Goal: Communication & Community: Answer question/provide support

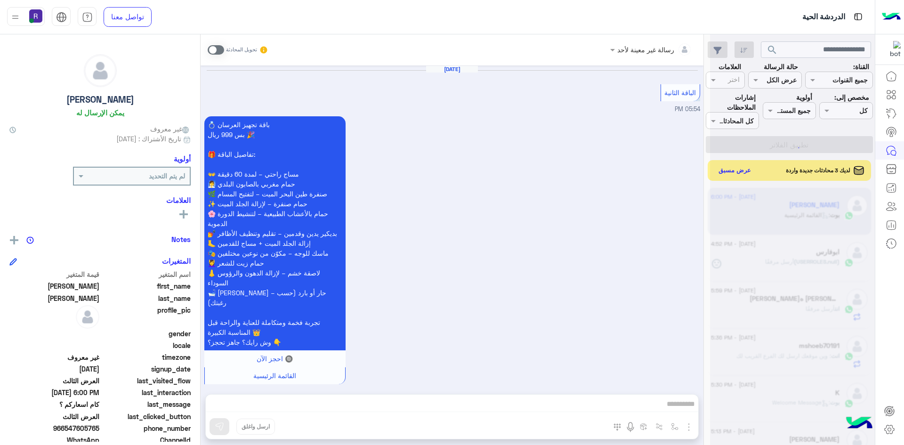
scroll to position [1943, 0]
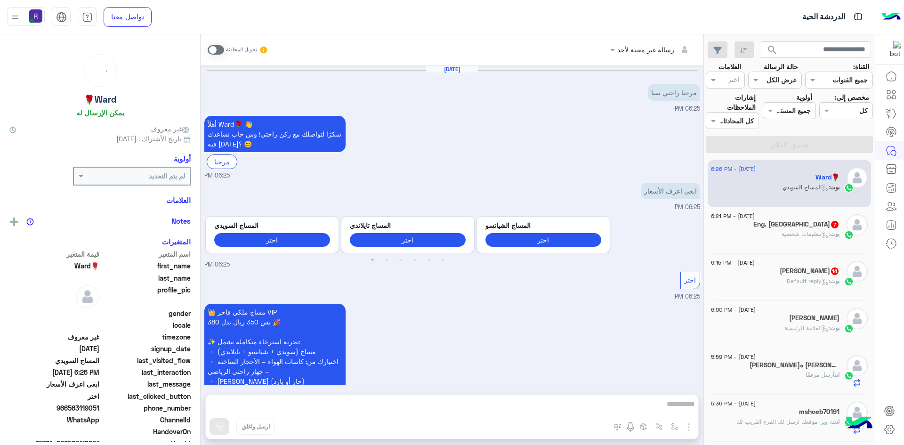
scroll to position [1512, 0]
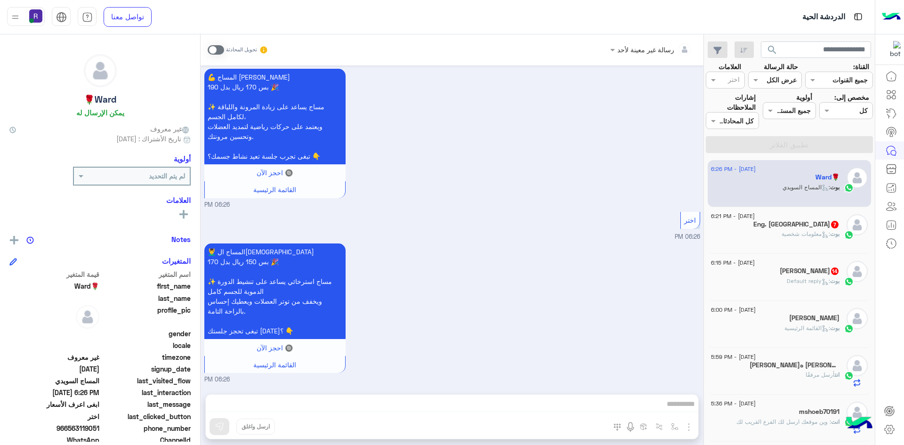
click at [810, 281] on span ": Default reply" at bounding box center [808, 280] width 43 height 7
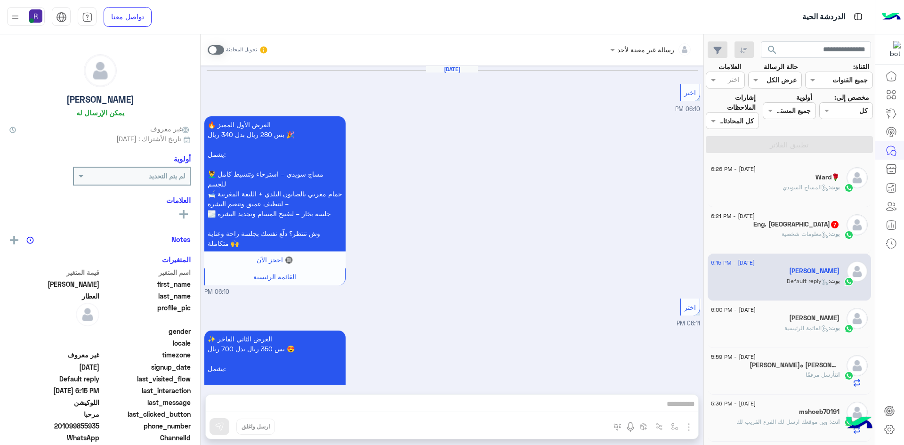
scroll to position [1806, 0]
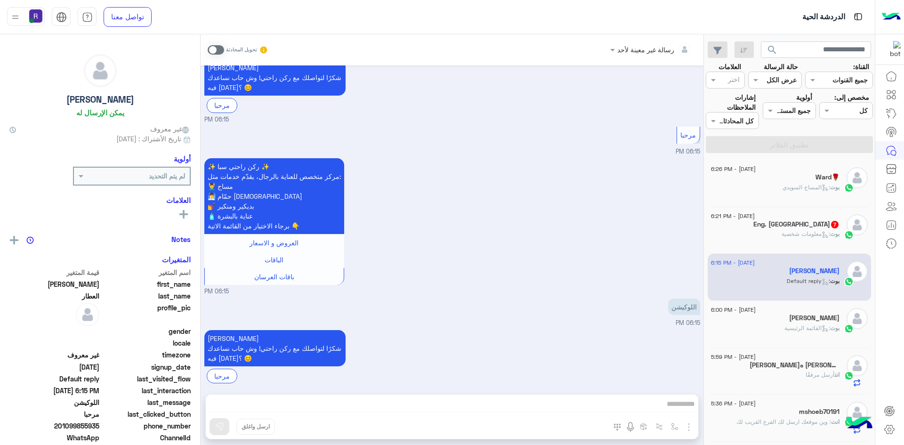
click at [223, 51] on span at bounding box center [216, 49] width 16 height 9
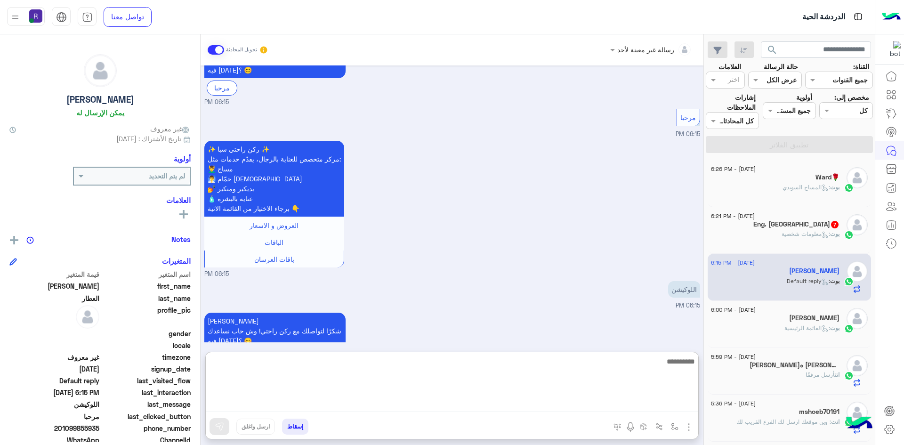
paste textarea "**********"
type textarea "**********"
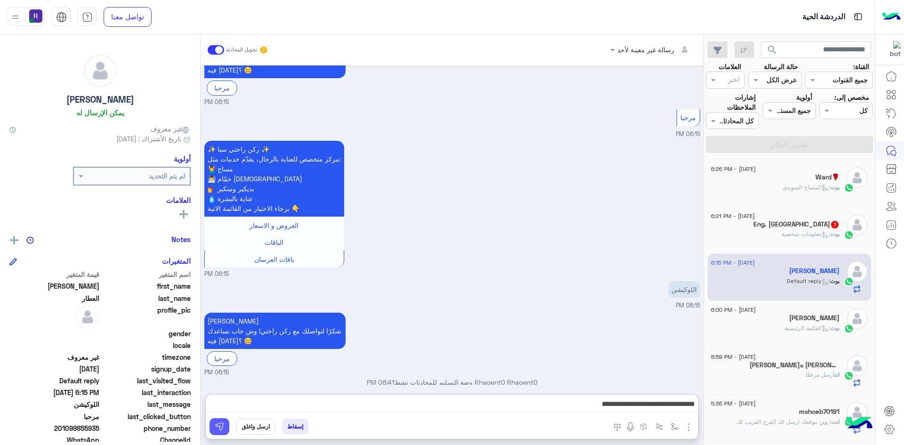
click at [218, 429] on img at bounding box center [219, 426] width 9 height 9
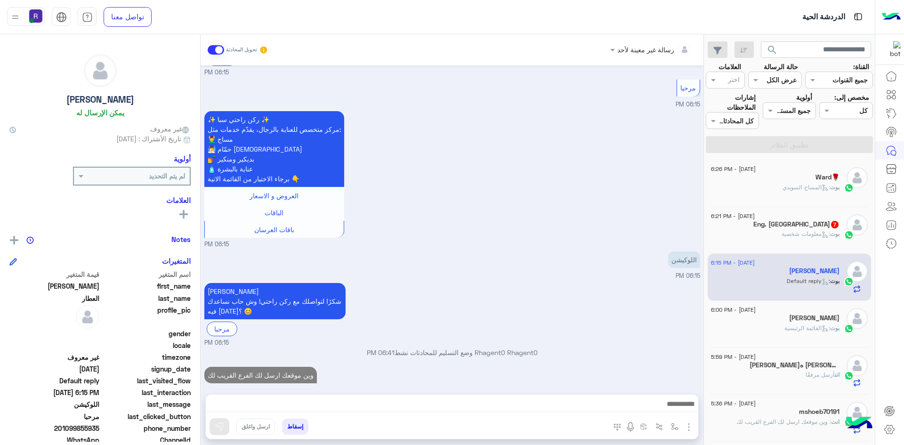
scroll to position [1853, 0]
click at [761, 242] on div "بوت : معلومات شخصية" at bounding box center [775, 238] width 129 height 16
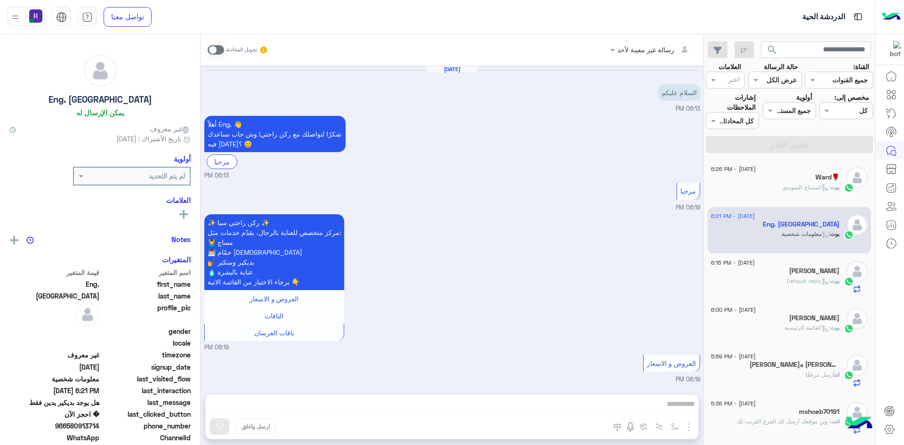
scroll to position [449, 0]
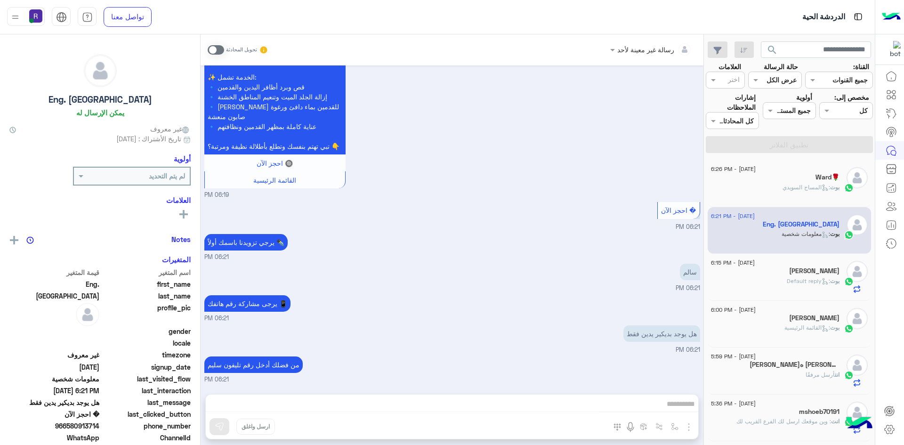
click at [221, 47] on span at bounding box center [216, 49] width 16 height 9
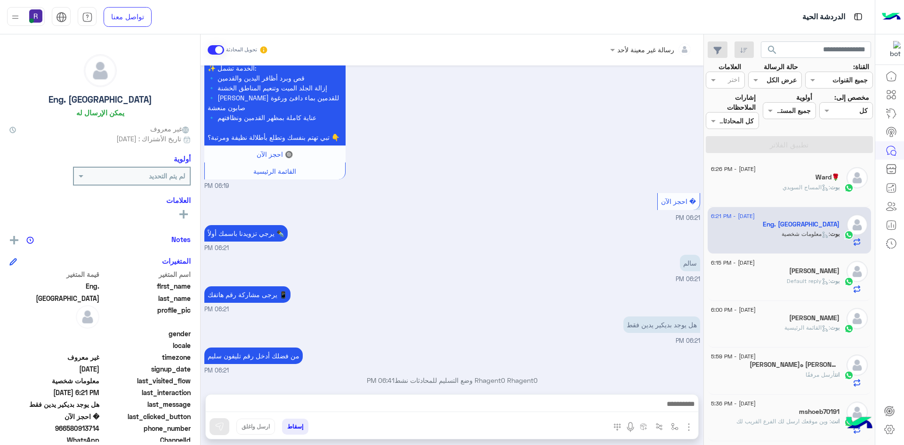
scroll to position [466, 0]
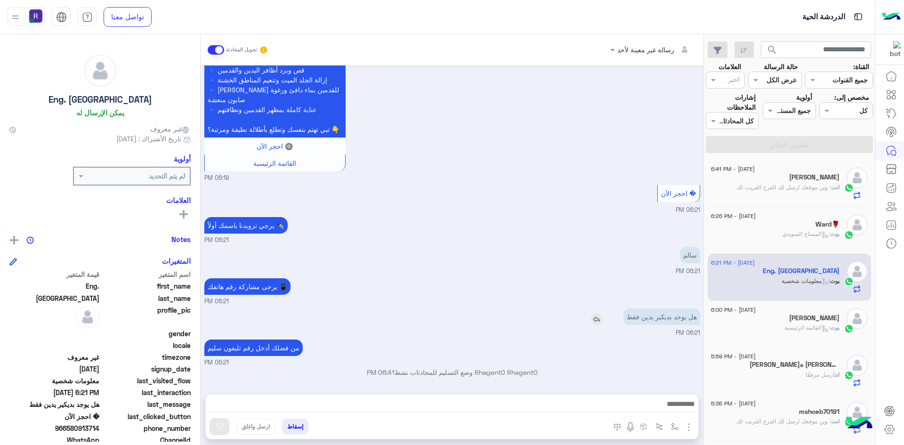
click at [598, 320] on img at bounding box center [596, 319] width 11 height 11
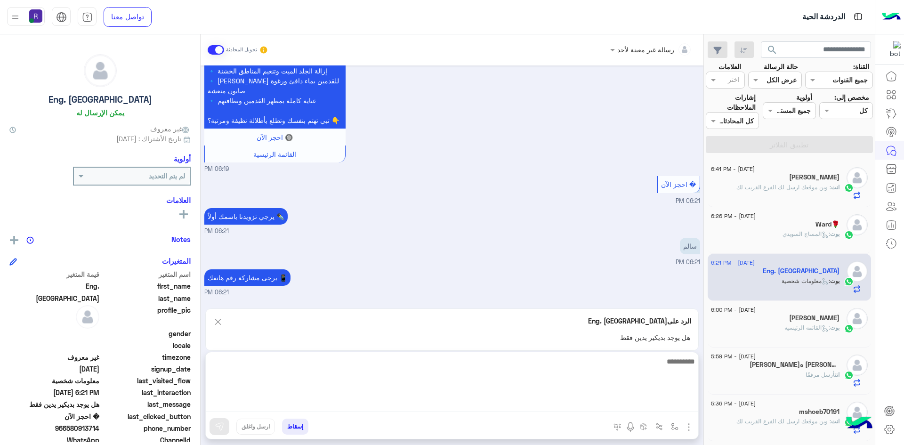
click at [565, 405] on textarea at bounding box center [452, 384] width 493 height 57
type textarea "**********"
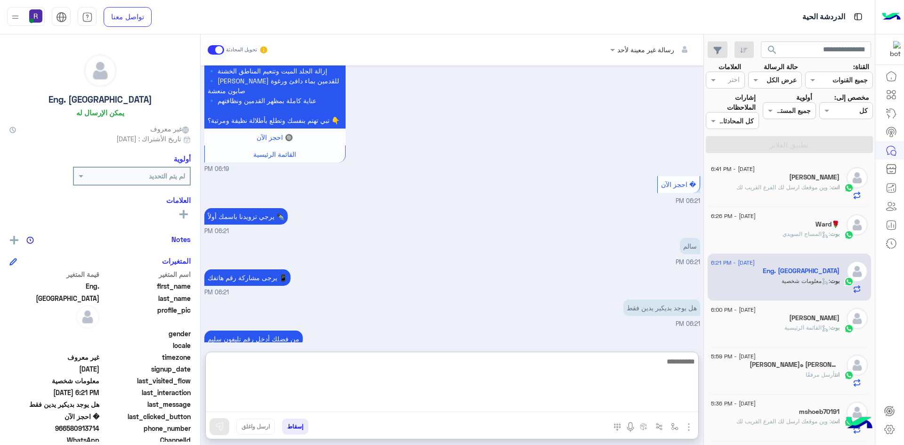
scroll to position [555, 0]
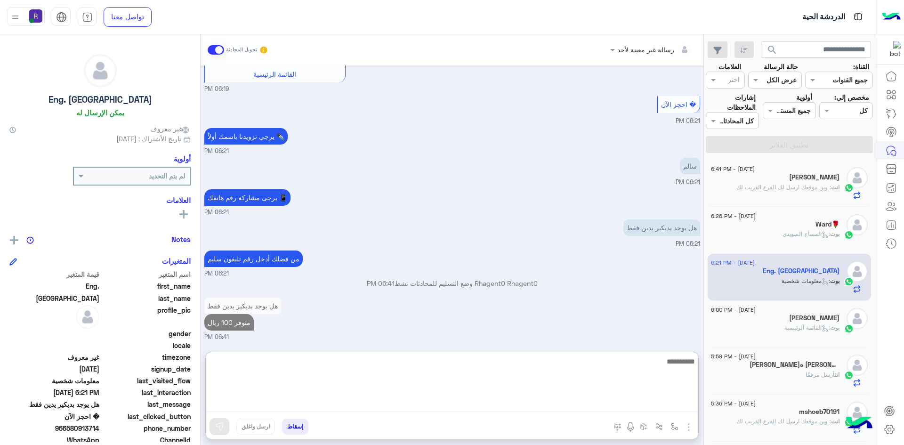
click at [562, 403] on textarea at bounding box center [452, 384] width 493 height 57
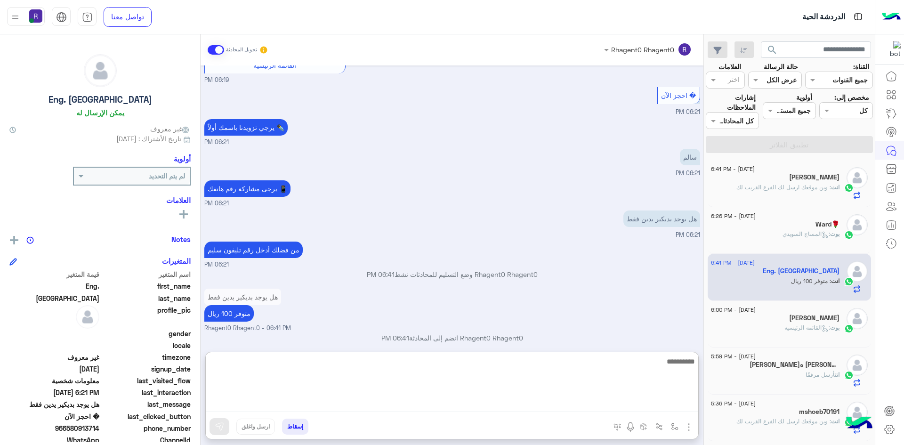
scroll to position [572, 0]
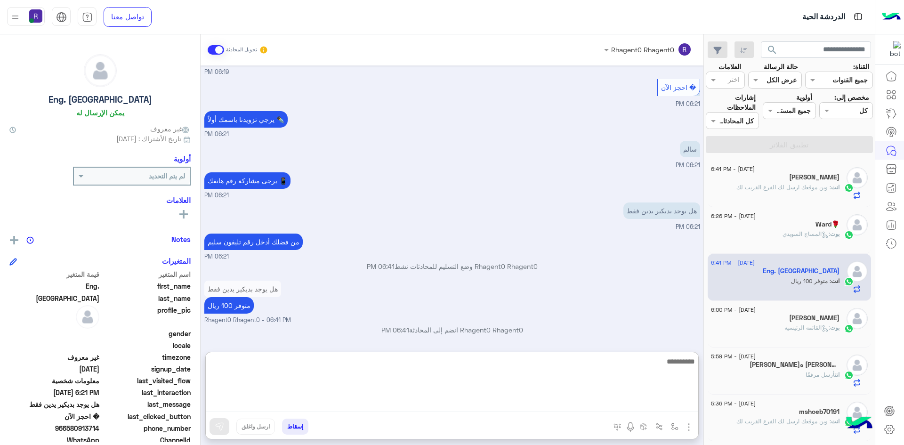
paste textarea "**********"
type textarea "**********"
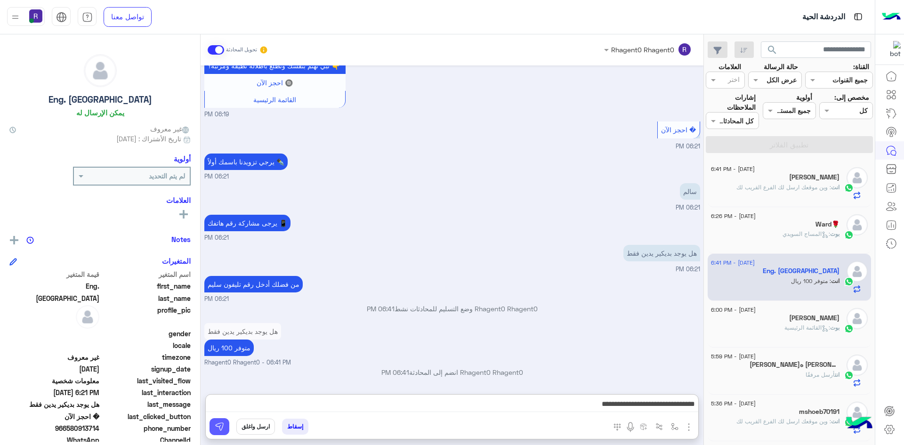
click at [216, 428] on img at bounding box center [219, 426] width 9 height 9
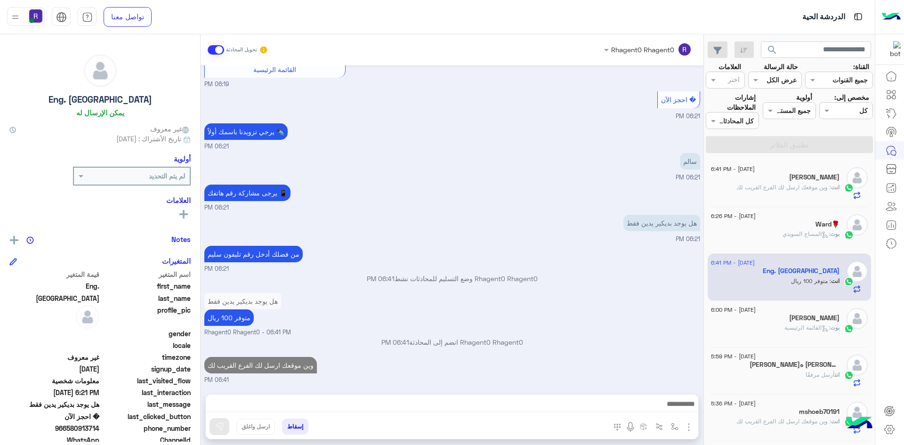
scroll to position [559, 0]
click at [783, 233] on span ": المساج ال[DEMOGRAPHIC_DATA]" at bounding box center [807, 233] width 48 height 7
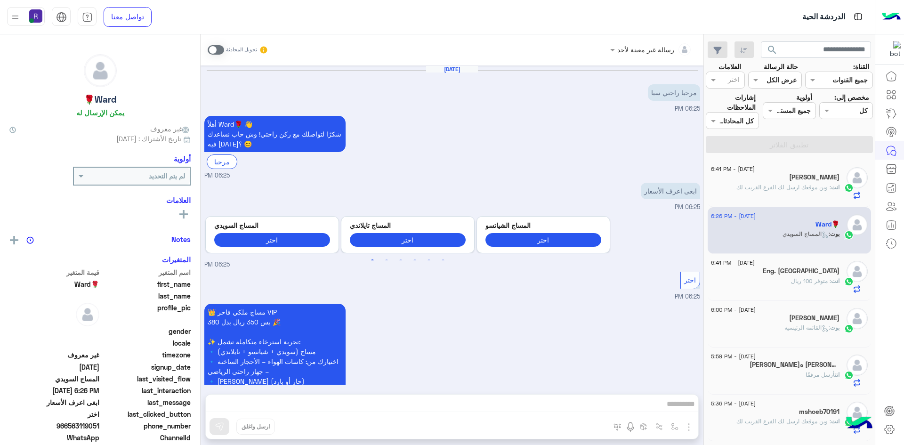
scroll to position [1512, 0]
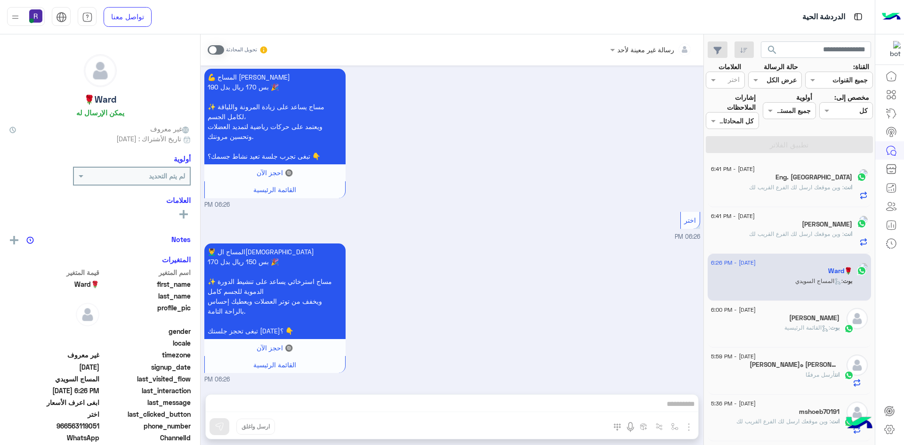
click at [220, 49] on span at bounding box center [216, 49] width 16 height 9
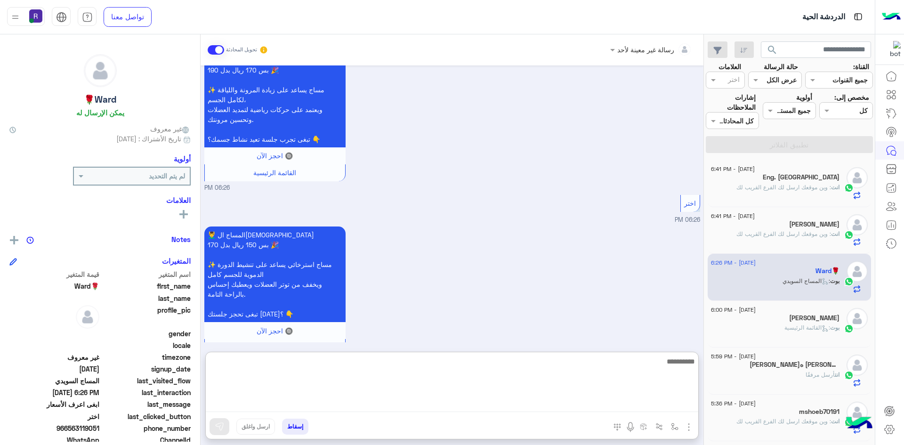
paste textarea "**********"
type textarea "**********"
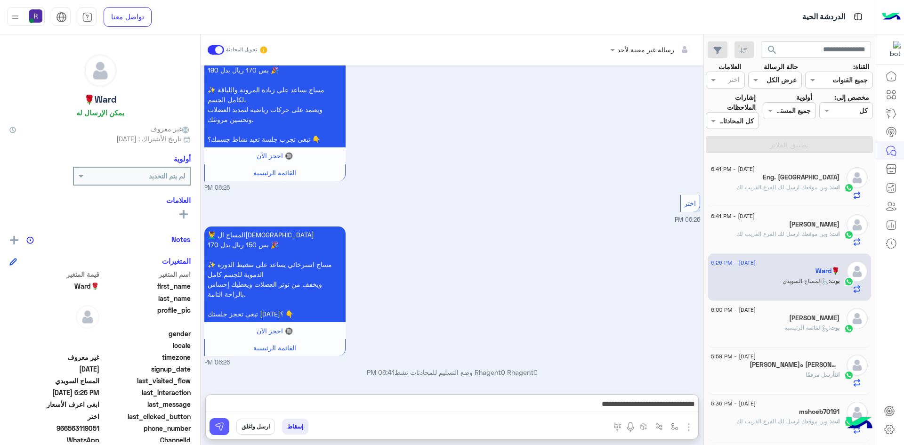
click at [218, 429] on img at bounding box center [219, 426] width 9 height 9
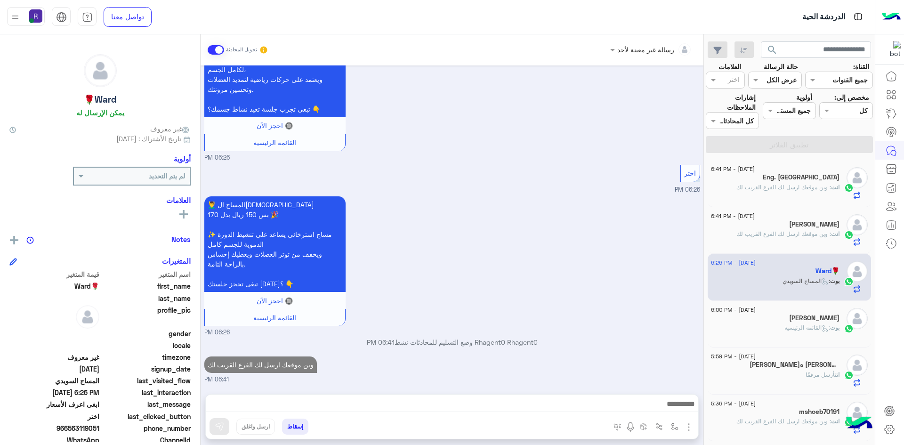
scroll to position [1576, 0]
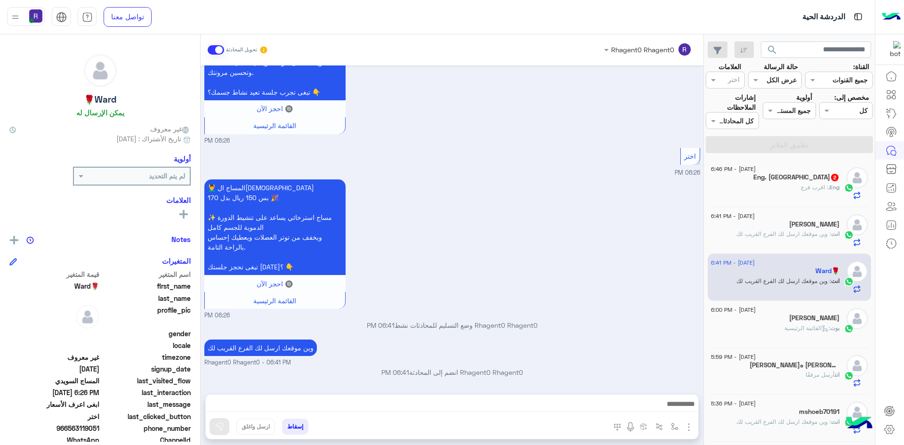
click at [843, 179] on div "[DATE] - 6:46 PM Eng. Salem 2 Eng. : اقرب فرع" at bounding box center [789, 183] width 157 height 32
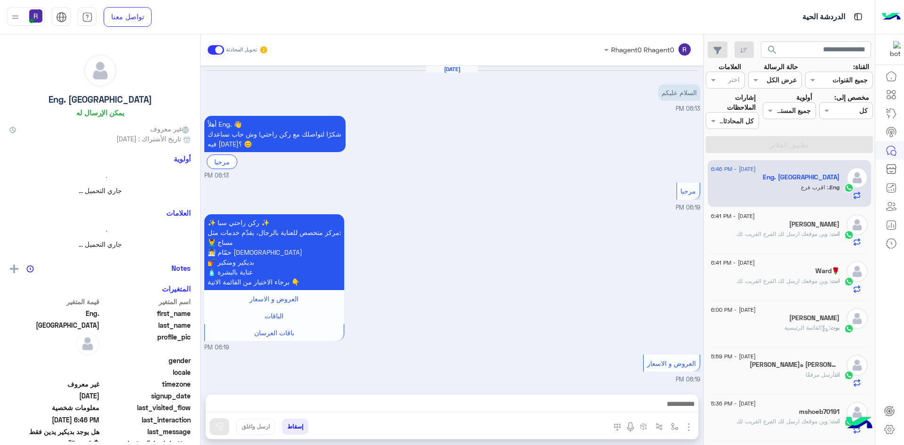
scroll to position [622, 0]
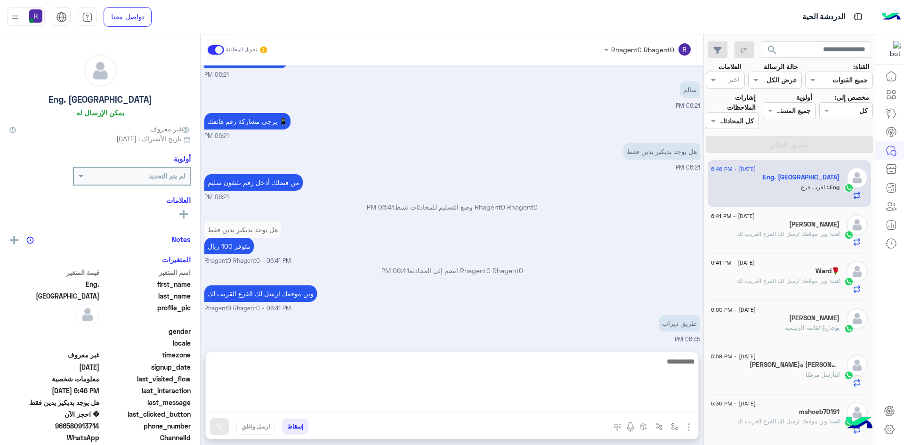
click at [473, 407] on textarea at bounding box center [452, 384] width 493 height 57
type textarea "**********"
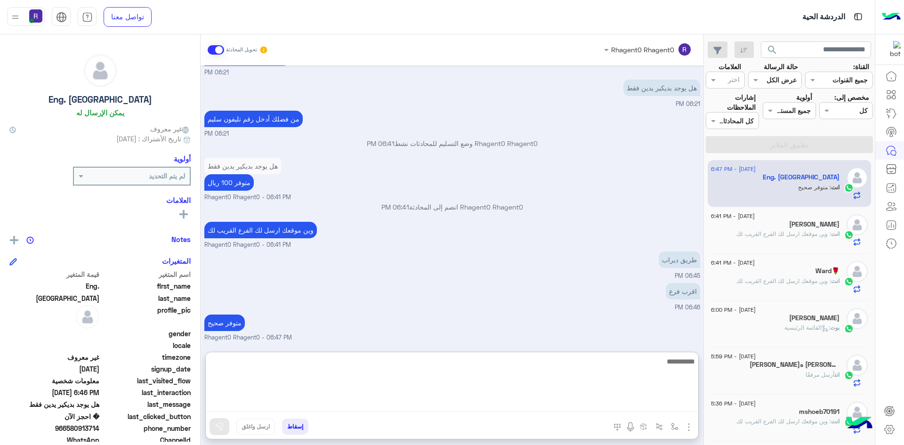
scroll to position [753, 0]
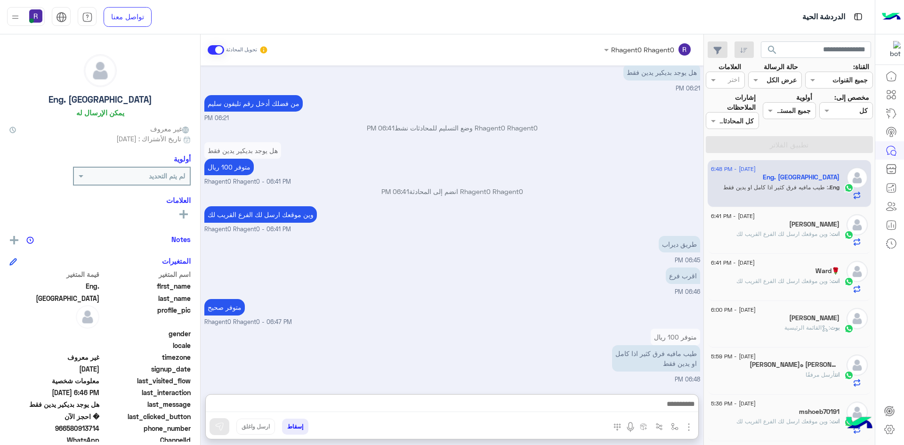
click at [485, 329] on div "متوفر 100 ريال طيب مافيه فرق كثير اذا كامل او يدين فقط 06:48 PM" at bounding box center [452, 355] width 496 height 58
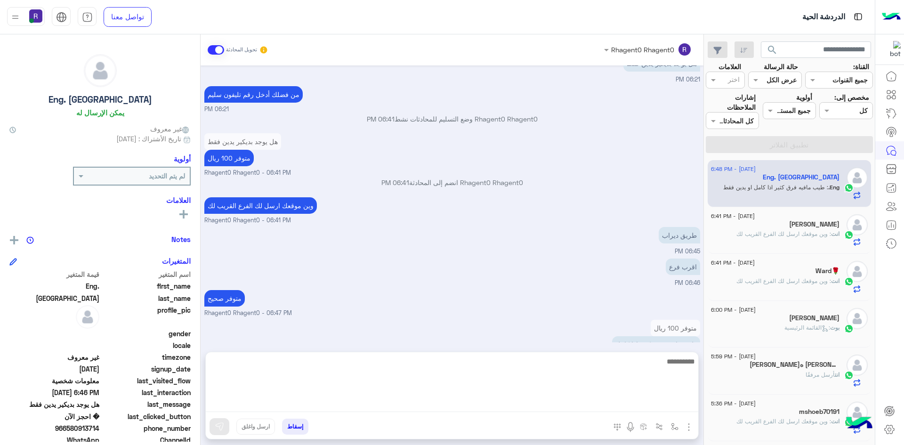
click at [478, 405] on textarea at bounding box center [452, 384] width 493 height 57
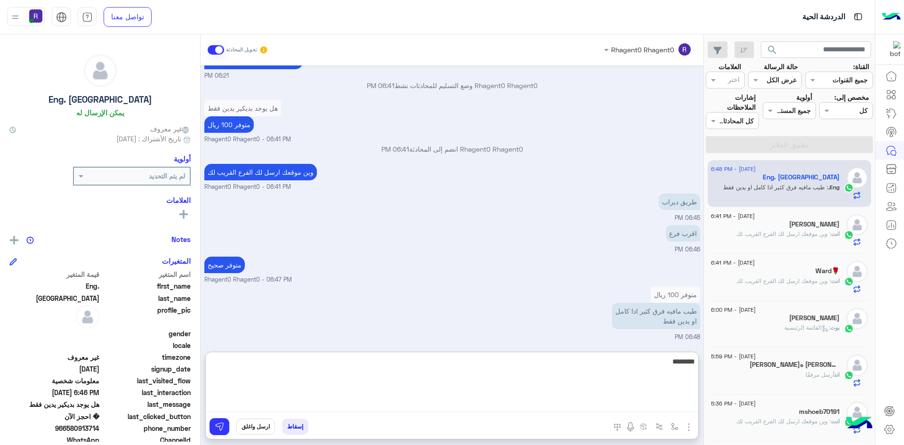
type textarea "********"
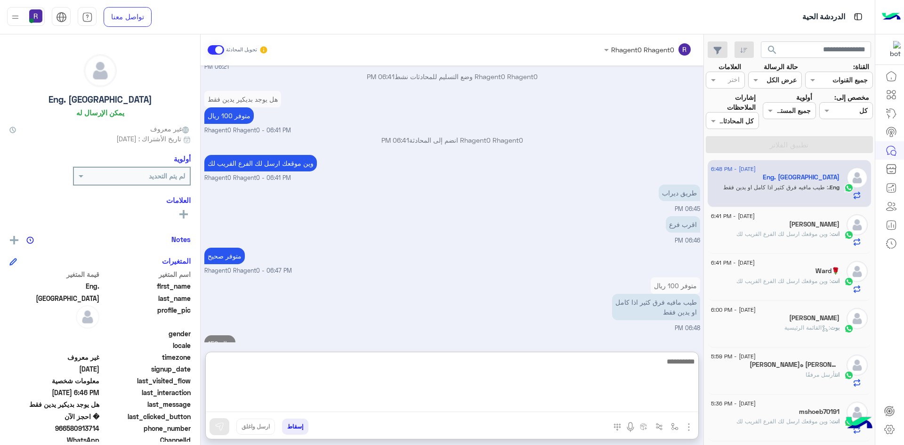
scroll to position [782, 0]
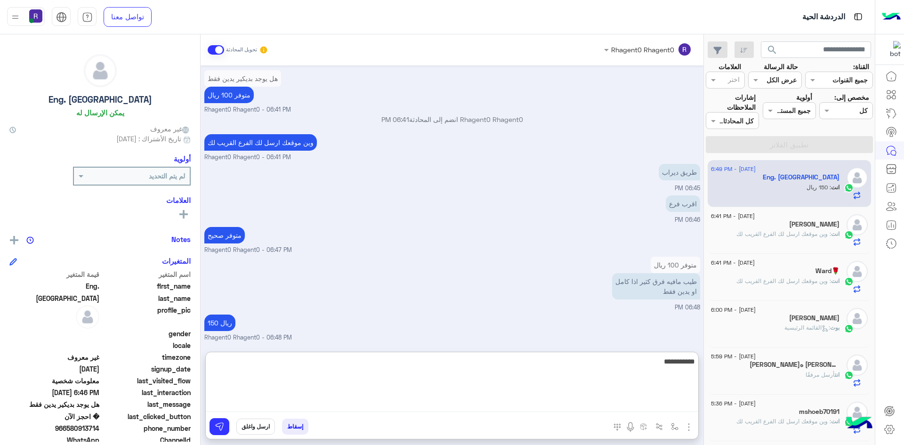
type textarea "**********"
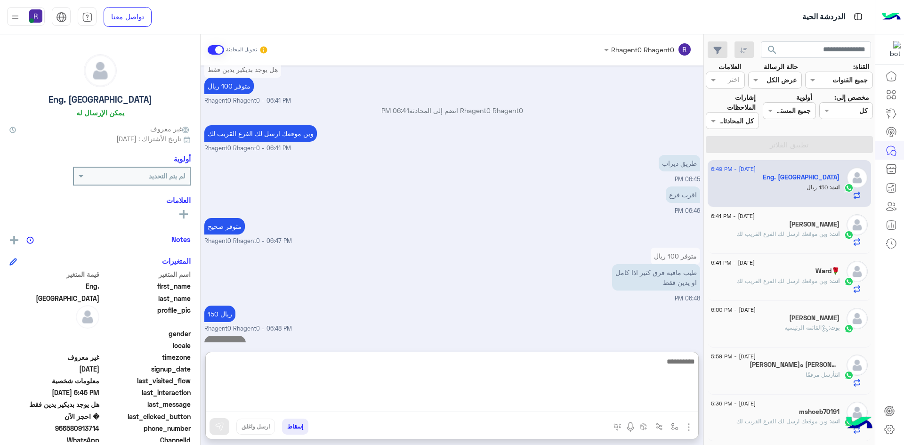
scroll to position [812, 0]
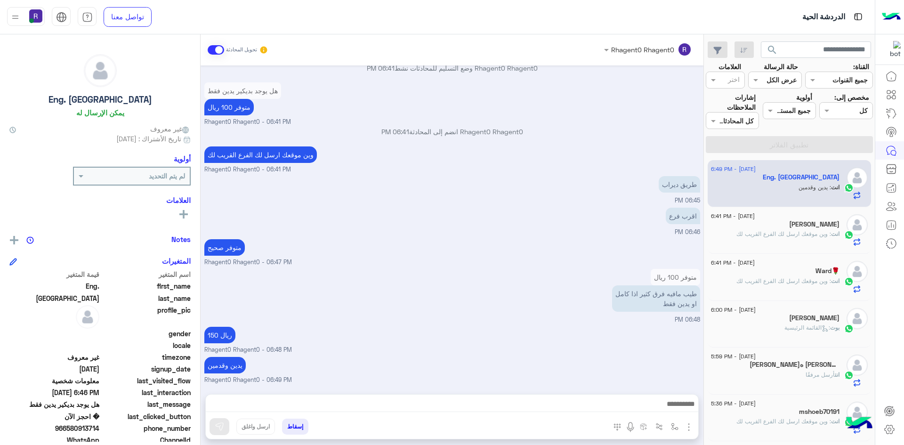
click at [359, 324] on div "150 ريال Rhagent0 Rhagent0 - 06:48 PM" at bounding box center [452, 339] width 496 height 30
click at [771, 235] on span ": وين موقعك ارسل لك الفرع القريب لك" at bounding box center [784, 233] width 95 height 7
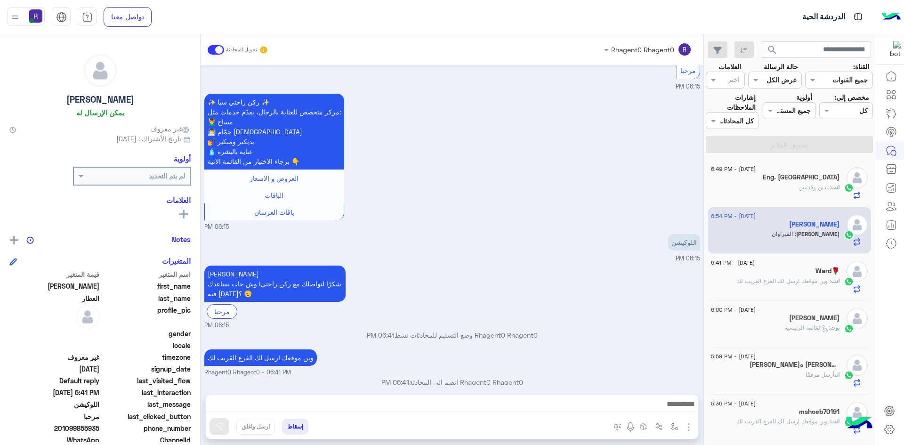
scroll to position [1655, 0]
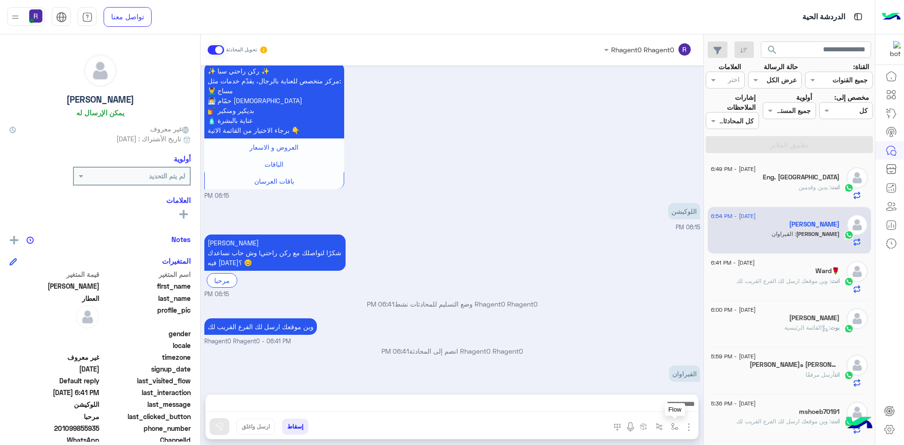
click at [675, 426] on img "button" at bounding box center [675, 427] width 8 height 8
click at [646, 407] on input "text" at bounding box center [646, 406] width 64 height 11
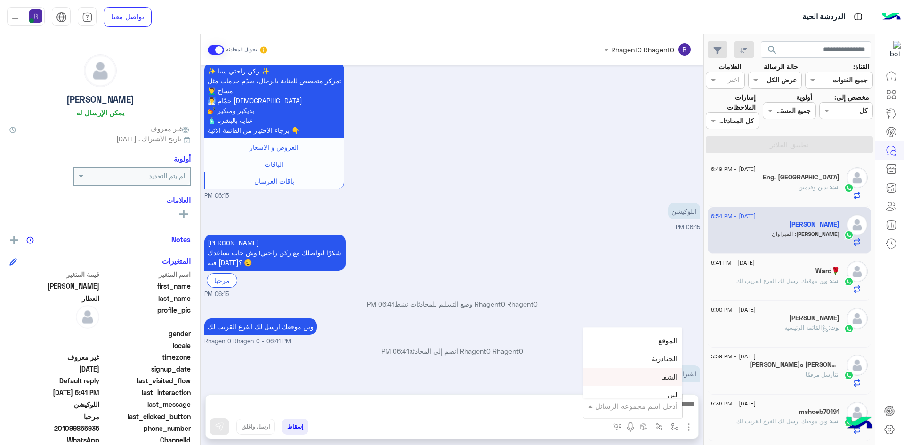
scroll to position [659, 0]
click at [645, 353] on div "لبن" at bounding box center [632, 348] width 99 height 18
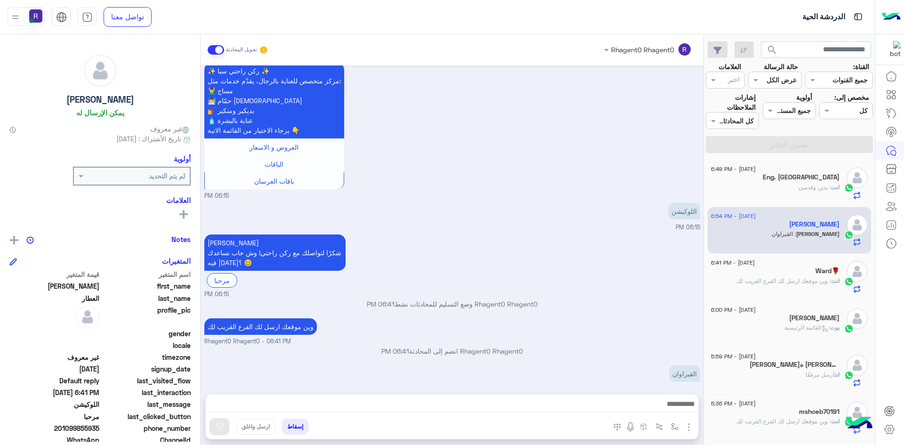
type textarea "***"
click at [220, 422] on img at bounding box center [219, 426] width 9 height 9
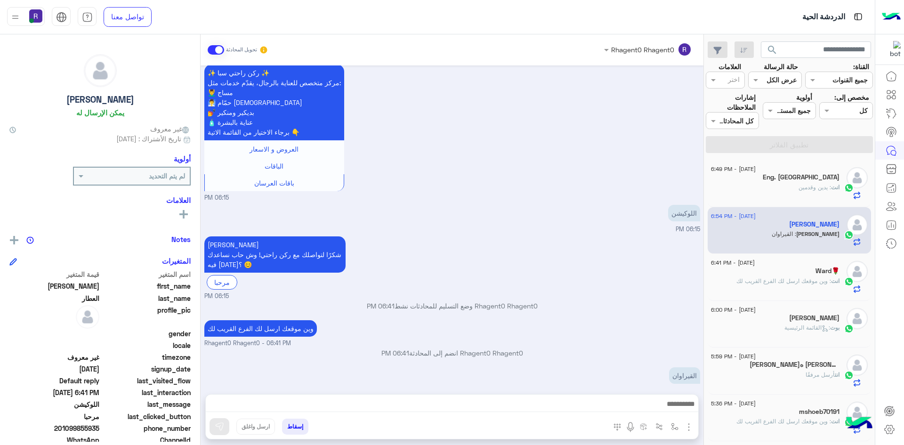
scroll to position [1655, 0]
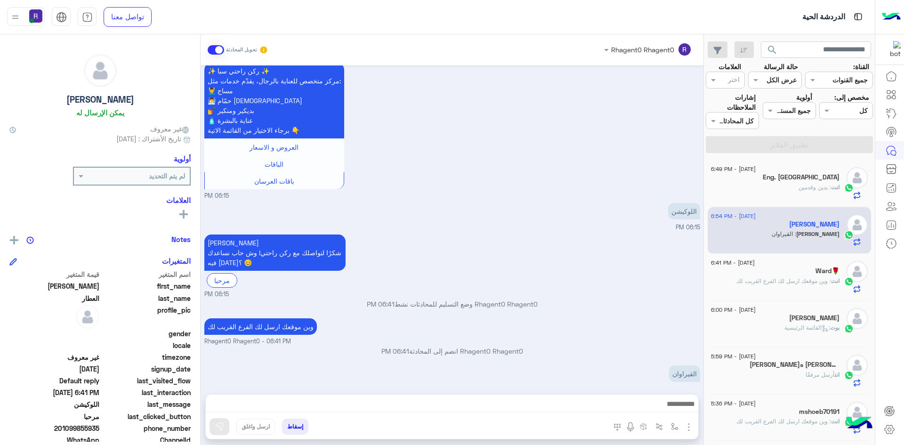
click at [822, 271] on h5 "Ward🌹" at bounding box center [828, 271] width 24 height 8
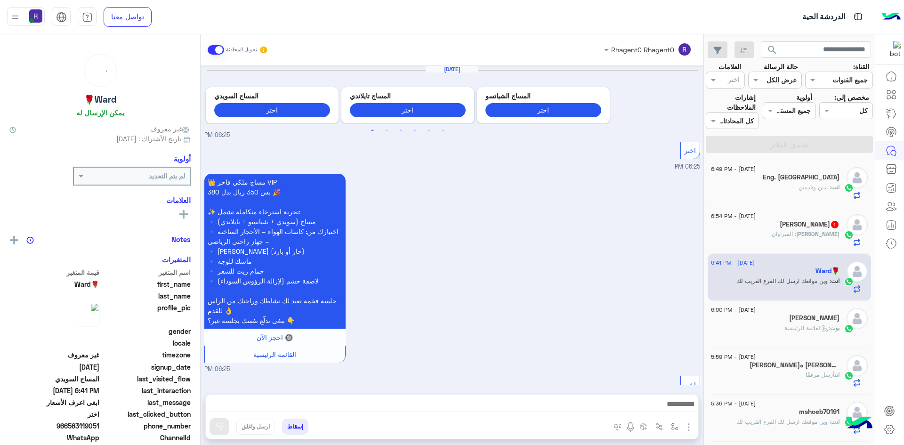
scroll to position [1446, 0]
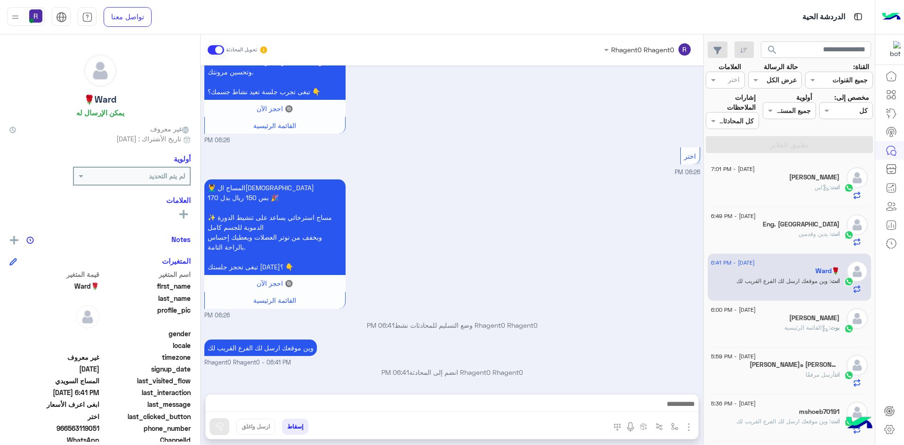
click at [801, 194] on div "انت : لبن" at bounding box center [775, 191] width 129 height 16
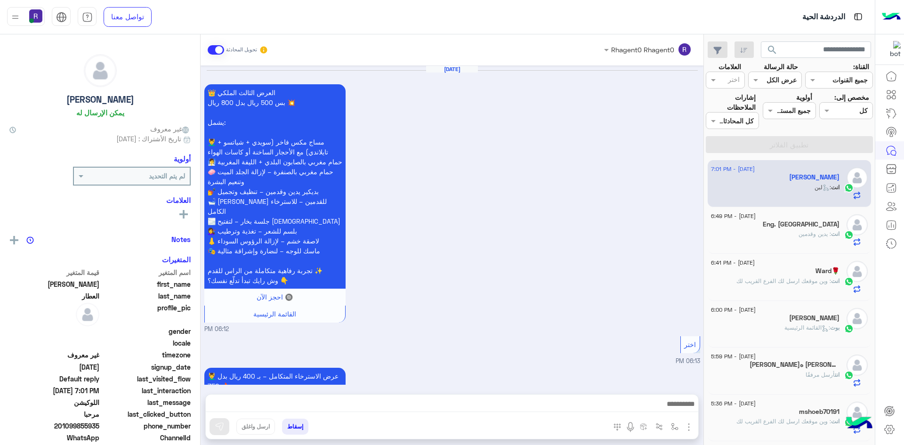
scroll to position [1475, 0]
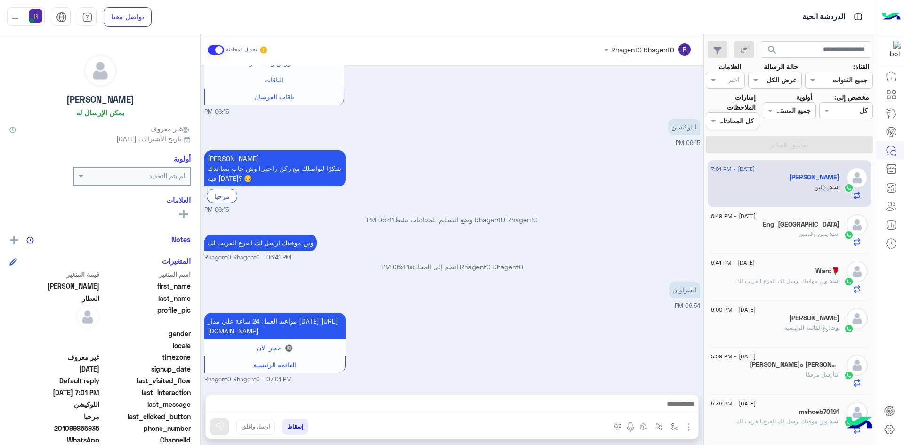
click at [780, 235] on div "انت : يدين وقدمين" at bounding box center [775, 238] width 129 height 16
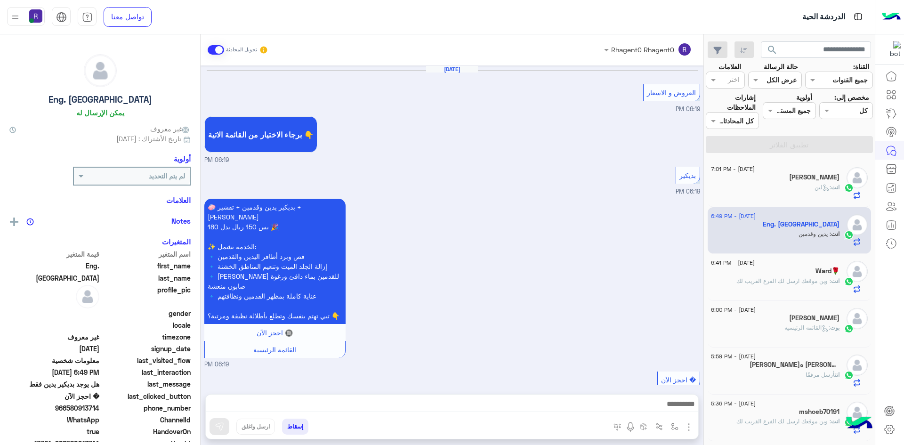
scroll to position [500, 0]
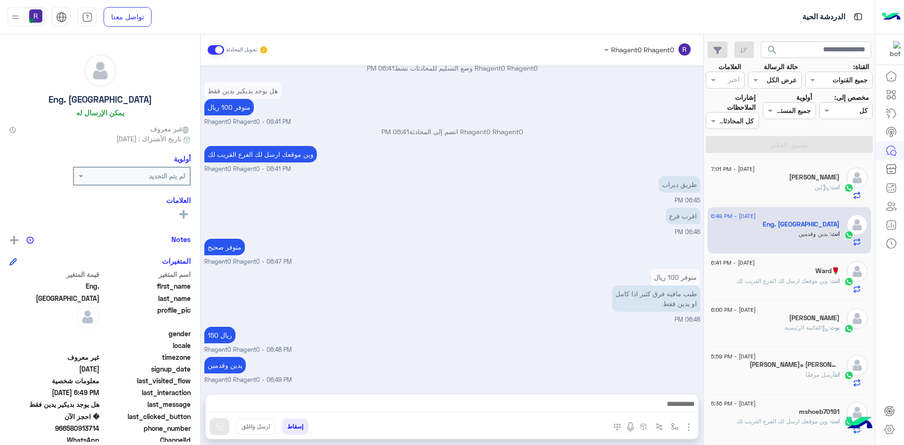
click at [772, 192] on div "انت : لبن" at bounding box center [775, 191] width 129 height 16
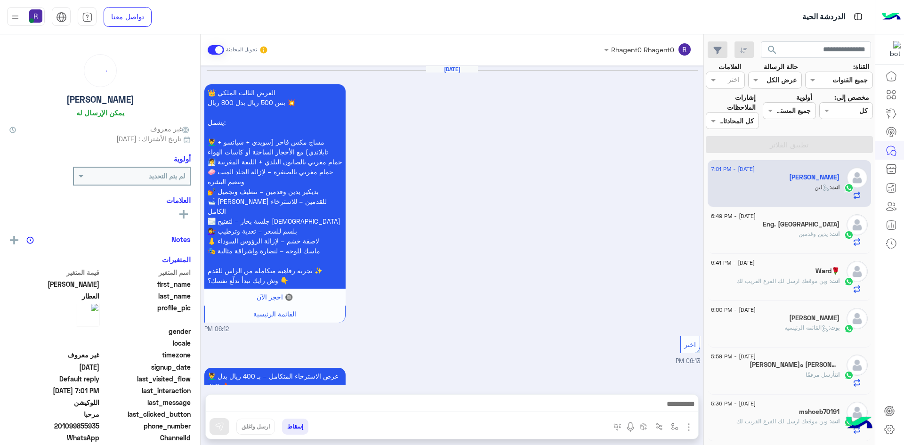
scroll to position [1475, 0]
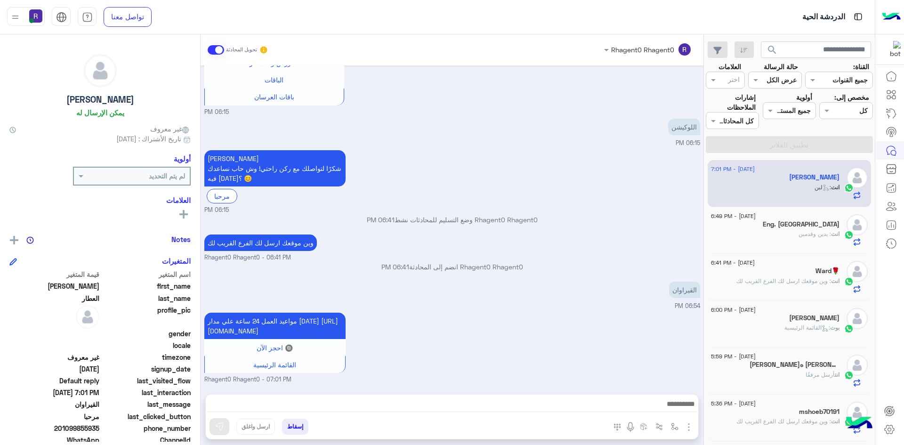
click at [829, 221] on h5 "Eng. [GEOGRAPHIC_DATA]" at bounding box center [801, 224] width 77 height 8
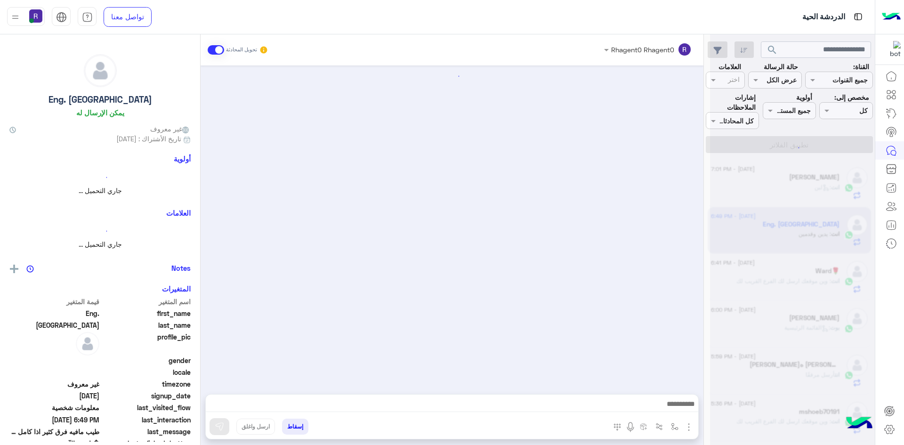
scroll to position [500, 0]
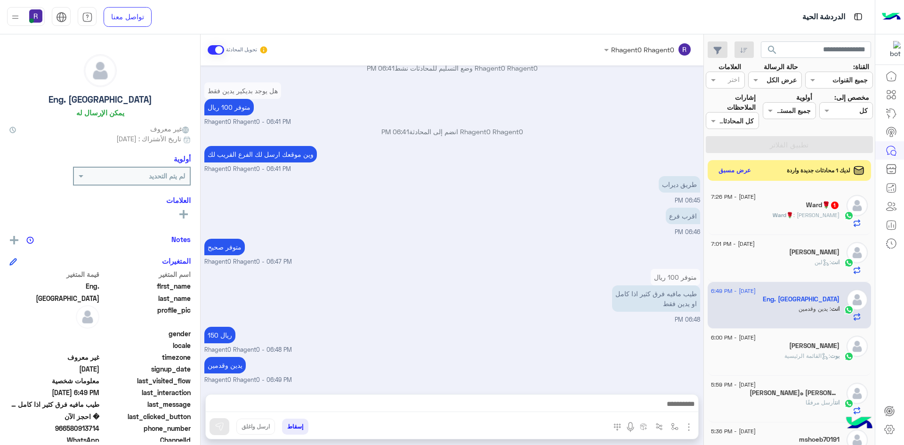
click at [803, 213] on div "Ward🌹 : الملز" at bounding box center [775, 219] width 129 height 16
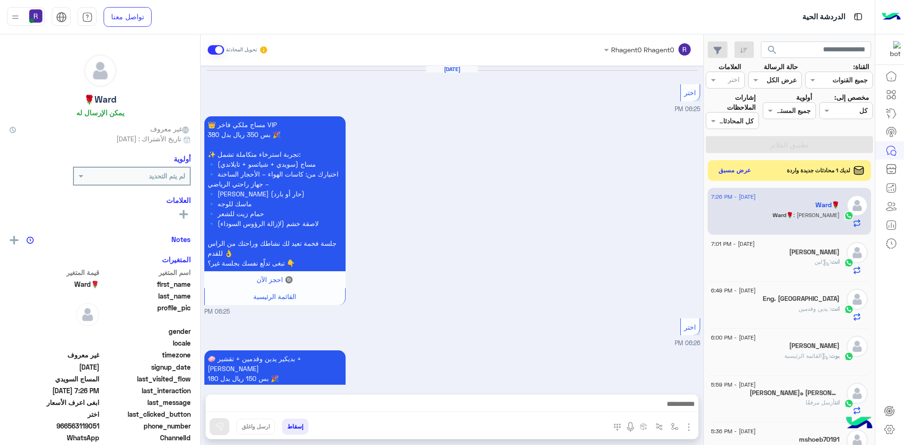
scroll to position [1420, 0]
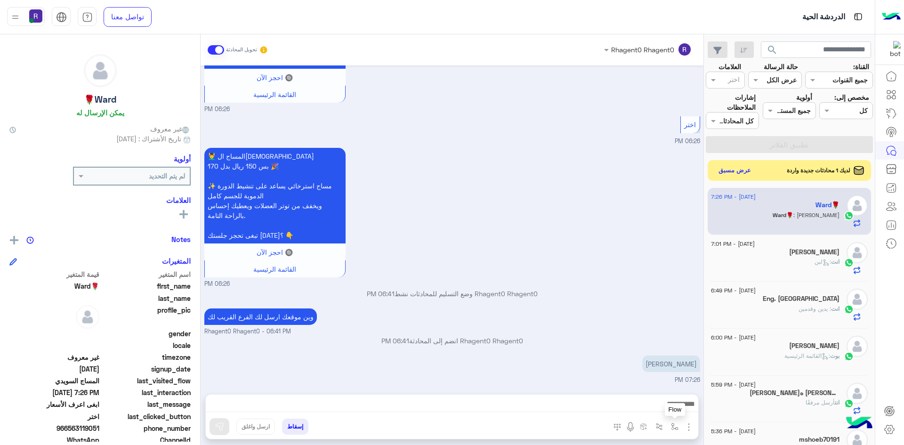
click at [671, 426] on img "button" at bounding box center [675, 427] width 8 height 8
click at [666, 406] on input "text" at bounding box center [646, 406] width 64 height 11
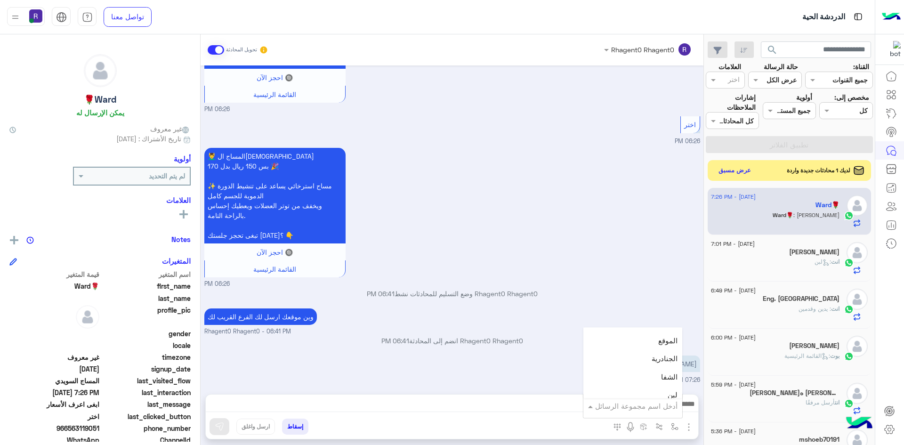
scroll to position [659, 0]
click at [659, 343] on div "لبن" at bounding box center [632, 348] width 99 height 18
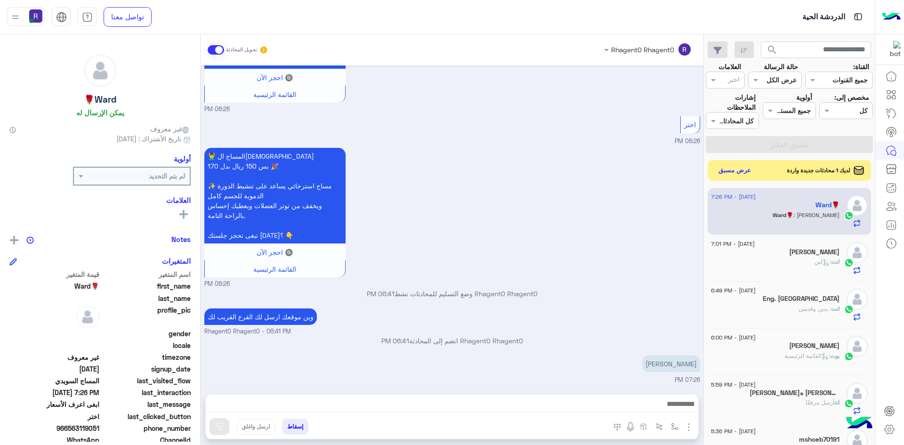
type textarea "***"
click at [226, 425] on button at bounding box center [220, 426] width 20 height 17
click at [729, 170] on button "عرض مسبق" at bounding box center [735, 170] width 40 height 13
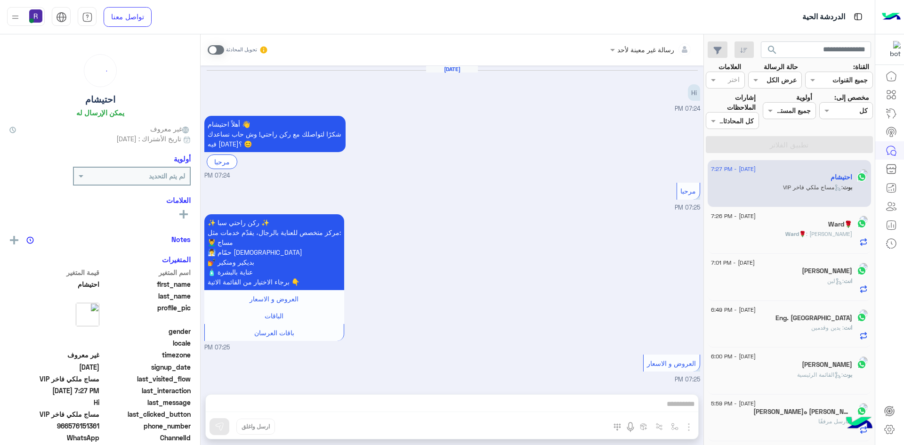
scroll to position [940, 0]
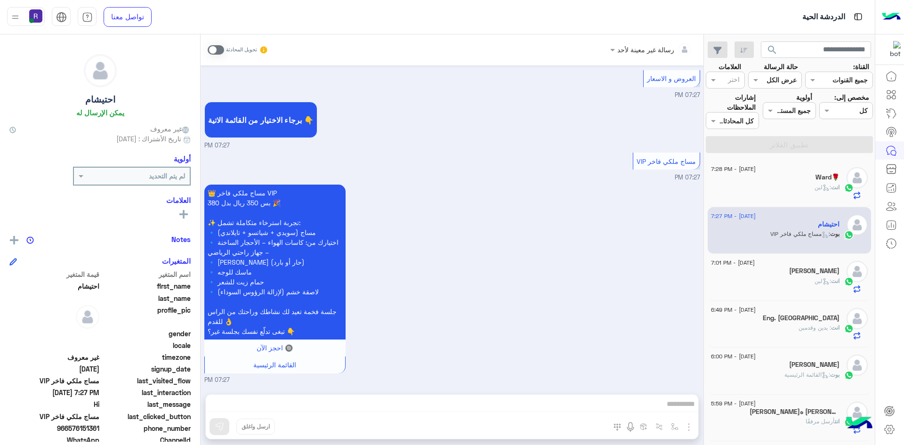
click at [782, 188] on div "انت : لبن" at bounding box center [775, 191] width 129 height 16
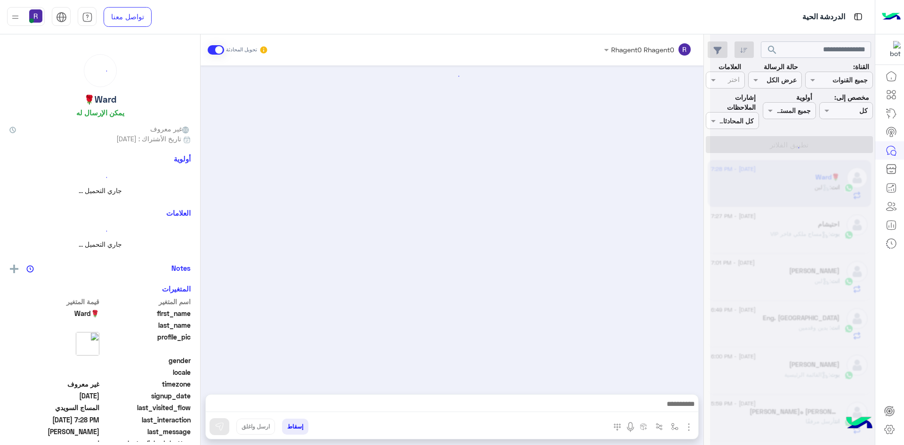
scroll to position [1472, 0]
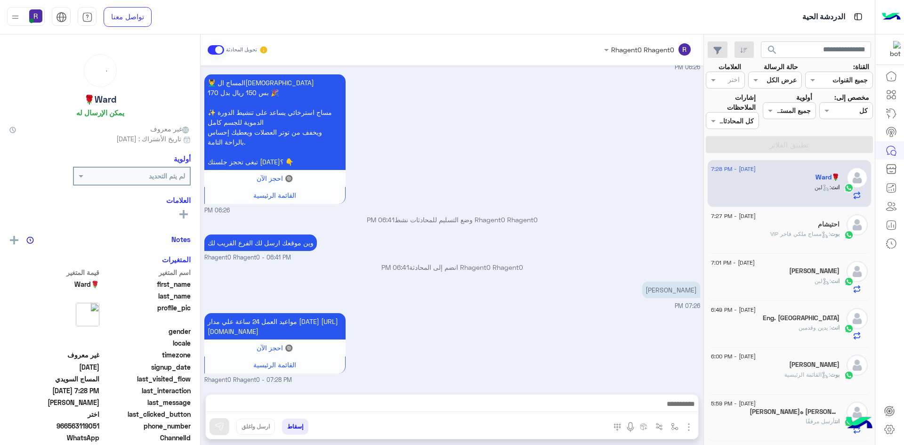
click at [785, 231] on span ": مساج ملكي فاخر VIP" at bounding box center [800, 233] width 60 height 7
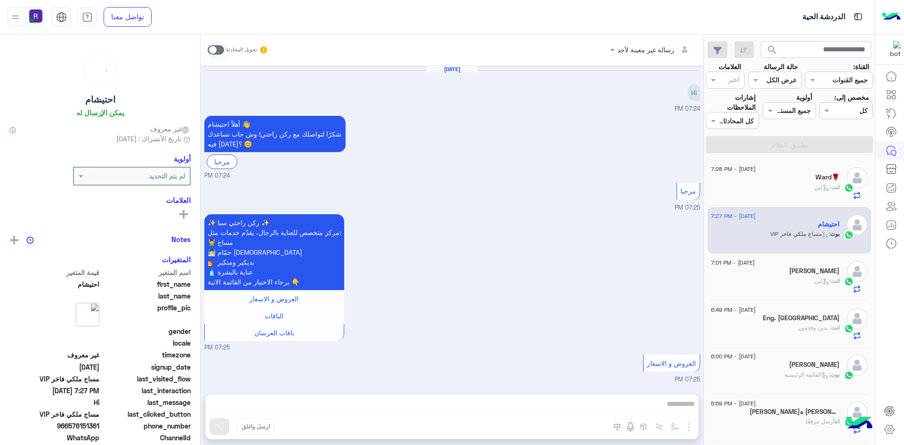
scroll to position [940, 0]
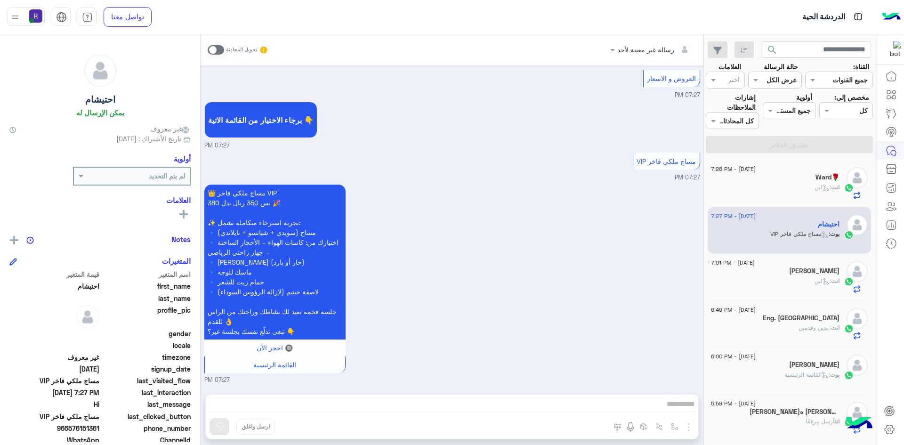
click at [219, 48] on span at bounding box center [216, 49] width 16 height 9
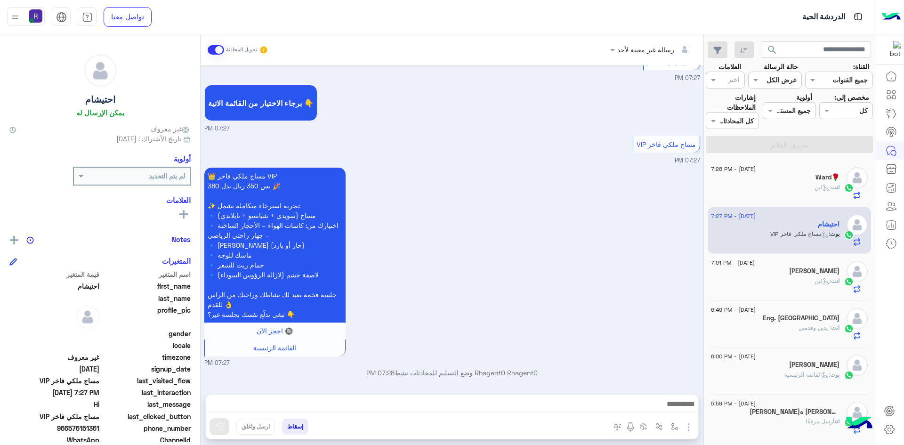
scroll to position [957, 0]
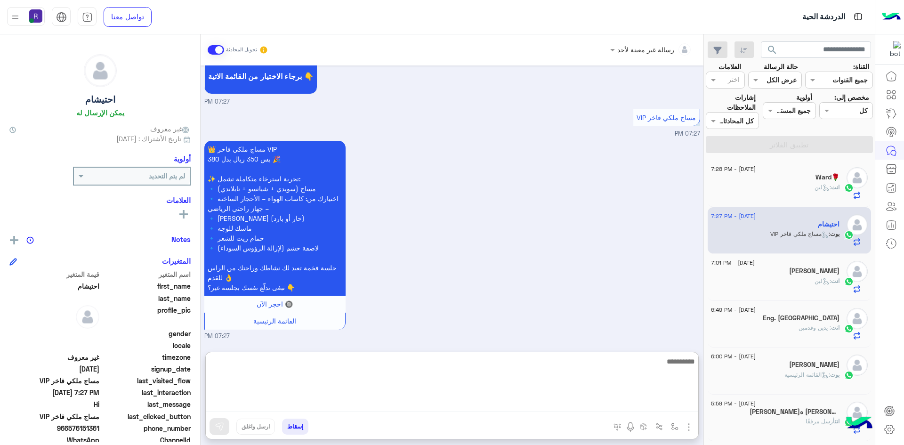
paste textarea "**********"
type textarea "**********"
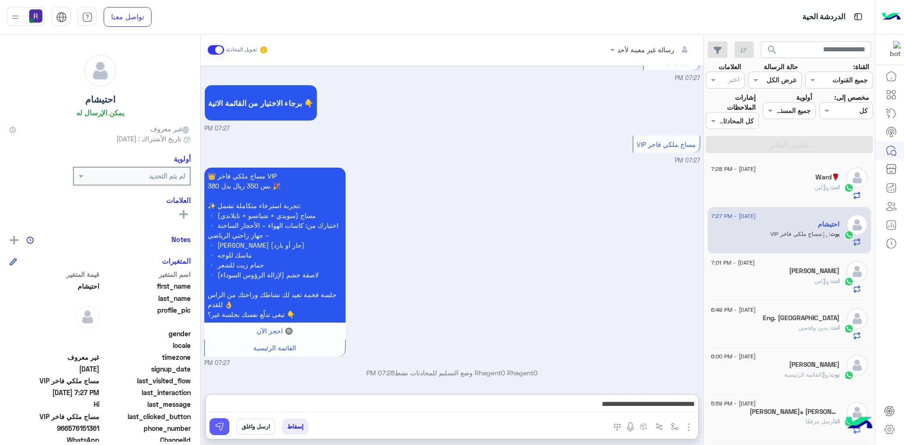
click at [218, 430] on img at bounding box center [219, 426] width 9 height 9
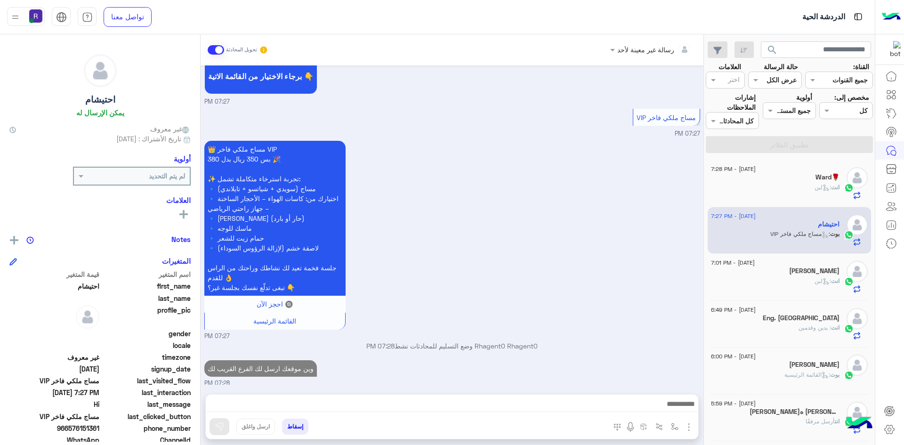
scroll to position [988, 0]
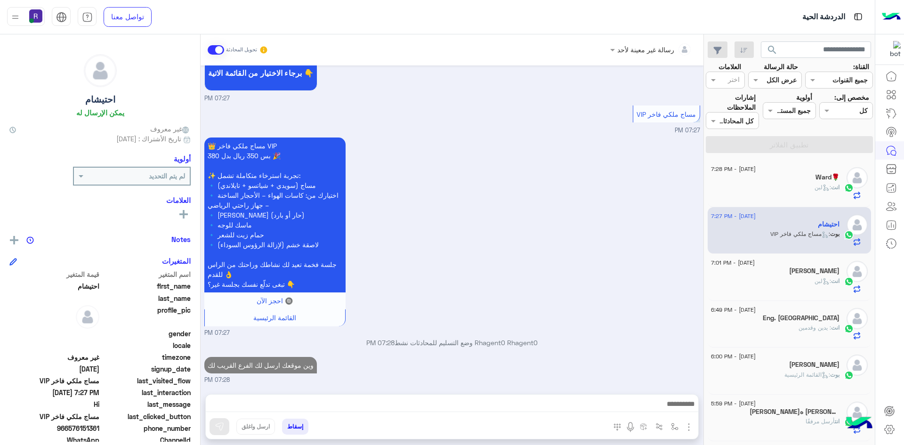
click at [765, 282] on div "انت : لبن" at bounding box center [775, 285] width 129 height 16
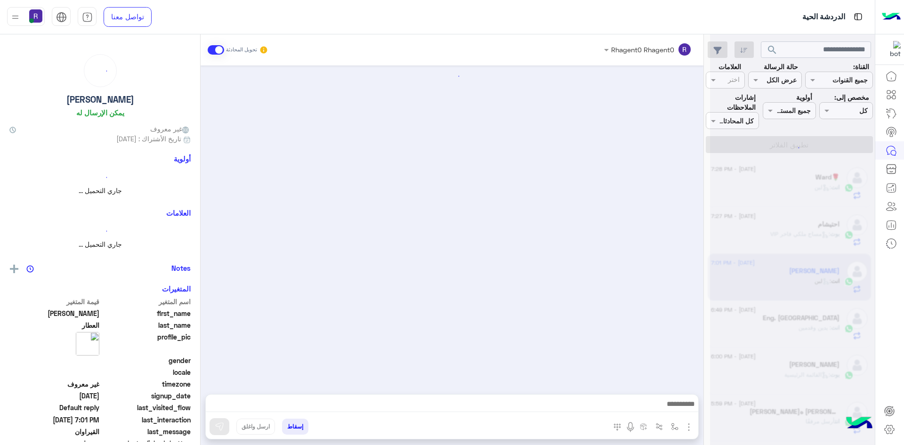
scroll to position [1475, 0]
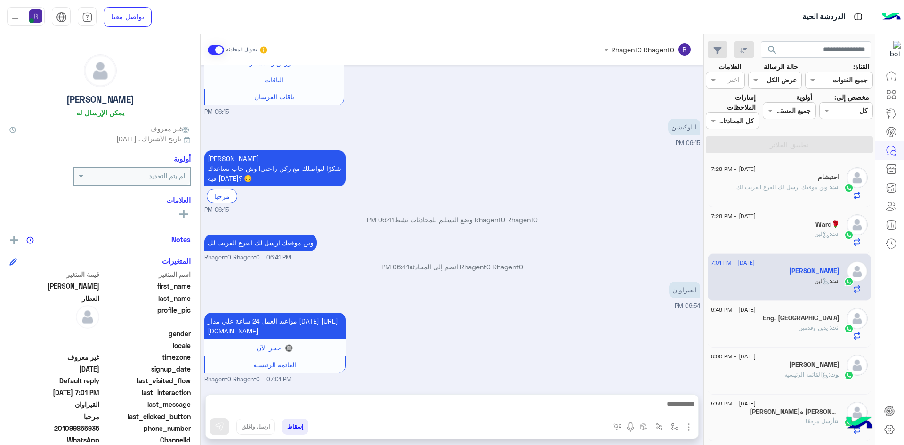
click at [809, 181] on div "احتيشام" at bounding box center [775, 178] width 129 height 10
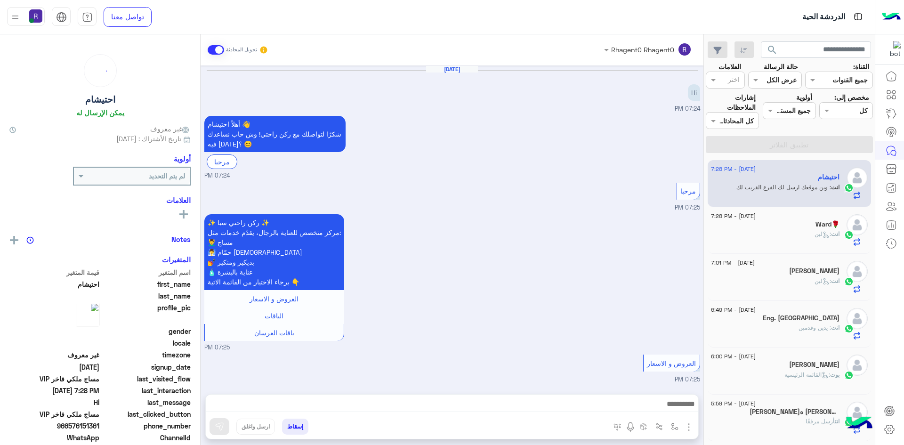
scroll to position [1005, 0]
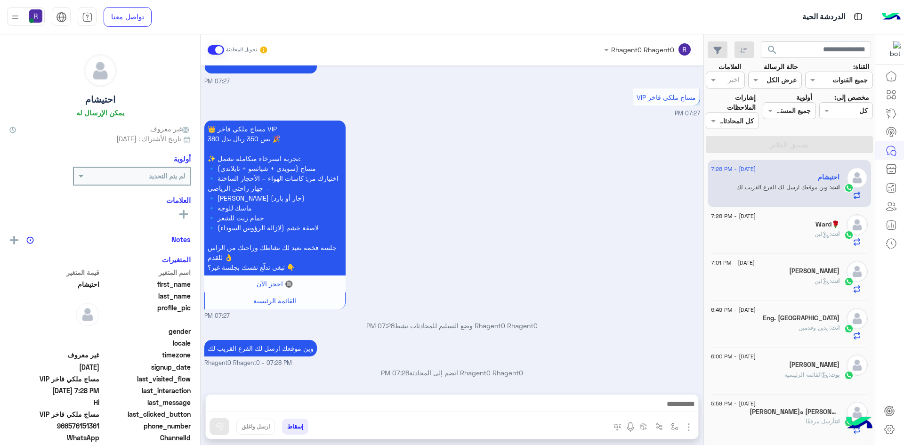
click at [761, 238] on div "انت : لبن" at bounding box center [775, 238] width 129 height 16
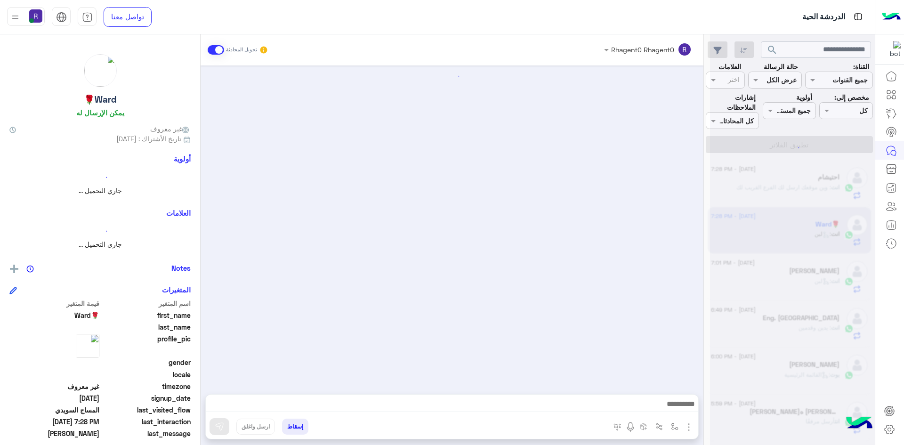
scroll to position [1472, 0]
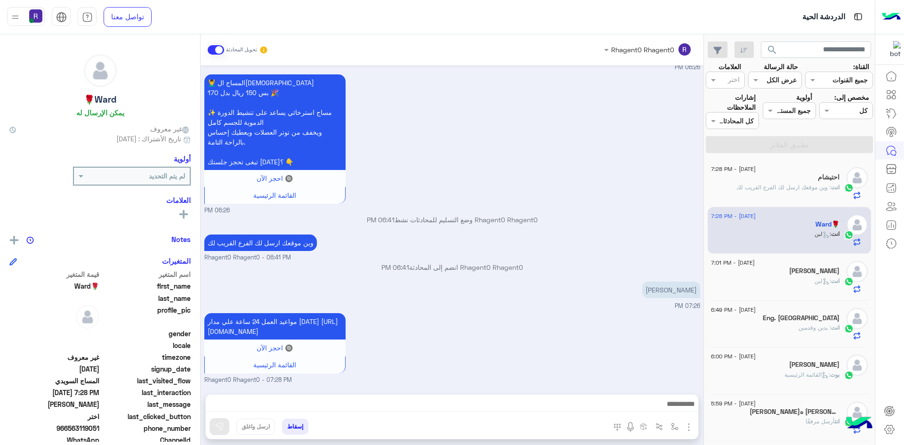
click at [778, 331] on div "انت : يدين وقدمين" at bounding box center [775, 332] width 129 height 16
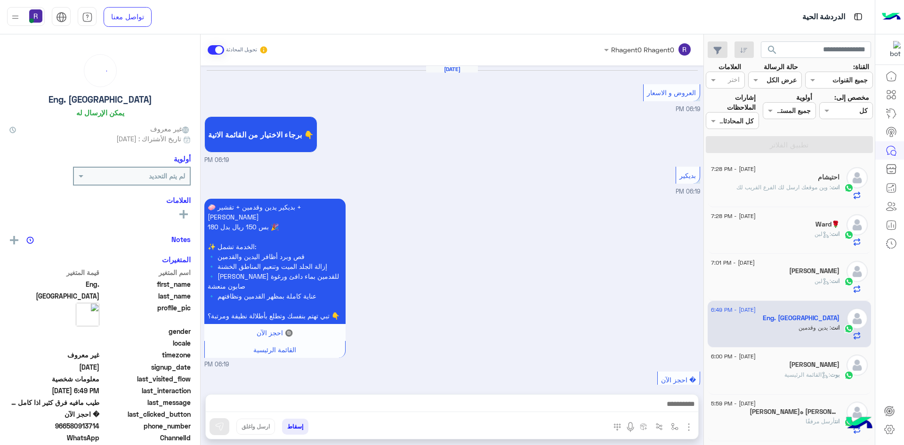
scroll to position [500, 0]
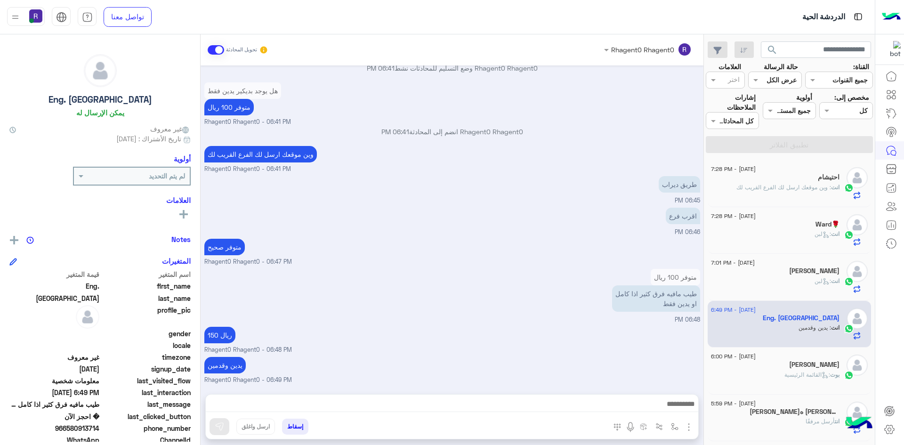
click at [806, 369] on div "[PERSON_NAME]" at bounding box center [775, 366] width 129 height 10
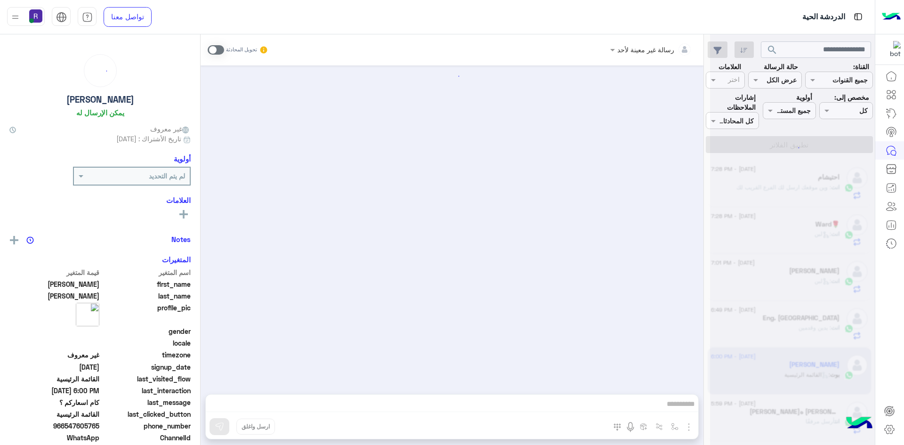
scroll to position [1943, 0]
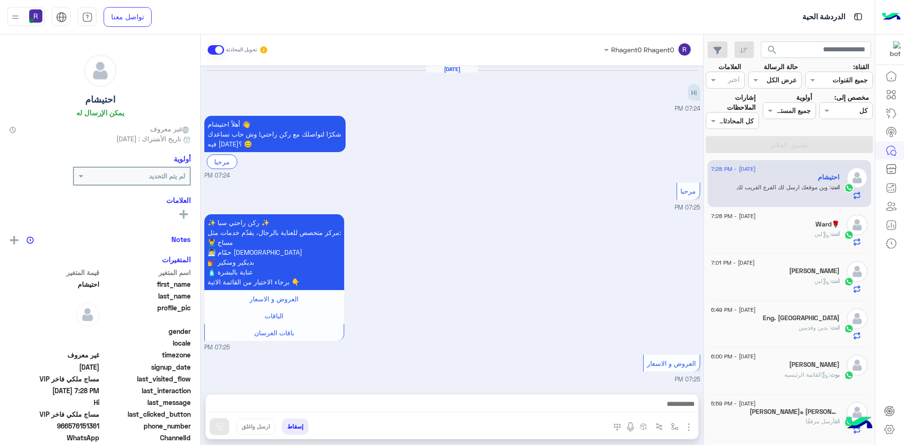
scroll to position [1005, 0]
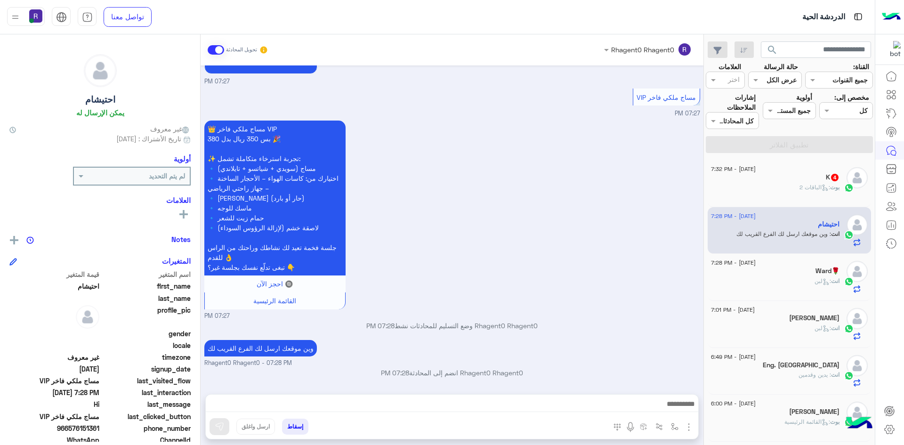
click at [774, 189] on div "بوت : الباقات 2" at bounding box center [775, 191] width 129 height 16
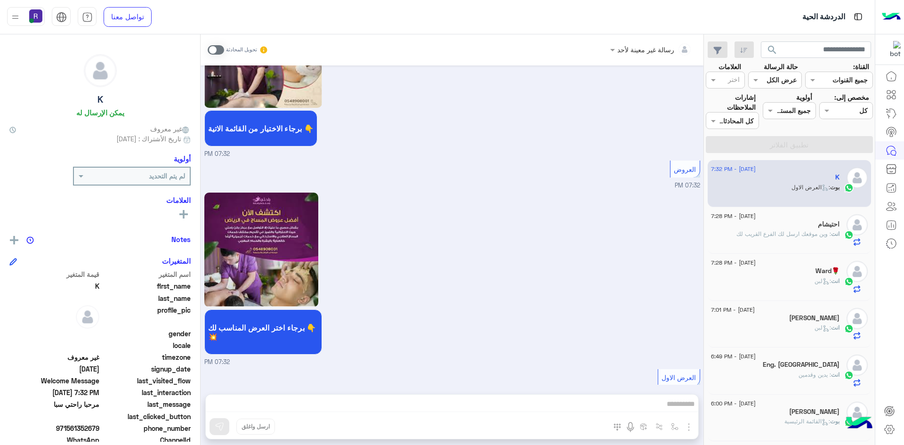
scroll to position [925, 0]
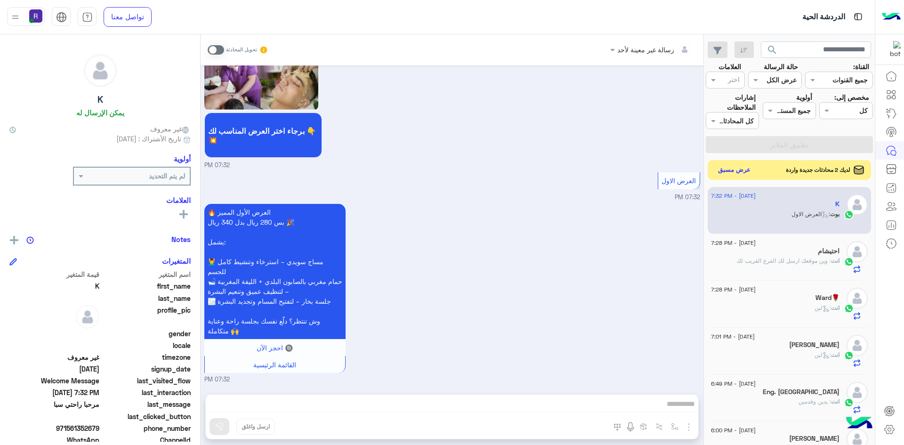
click at [730, 175] on button "عرض مسبق" at bounding box center [735, 170] width 40 height 13
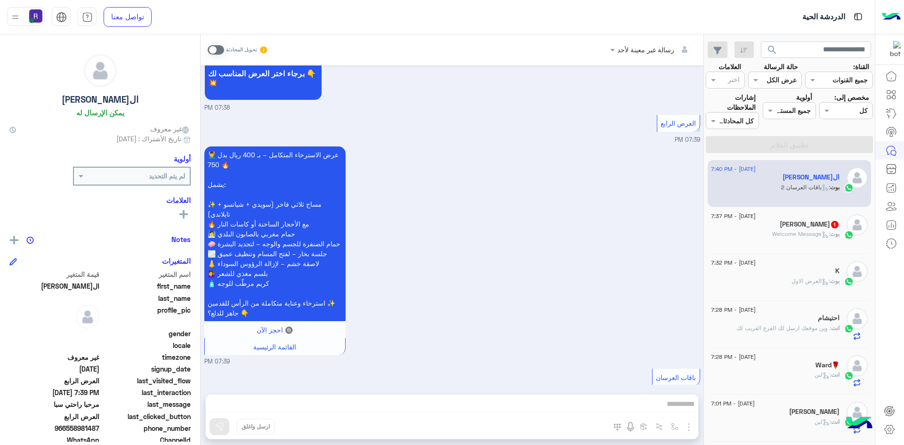
scroll to position [1173, 0]
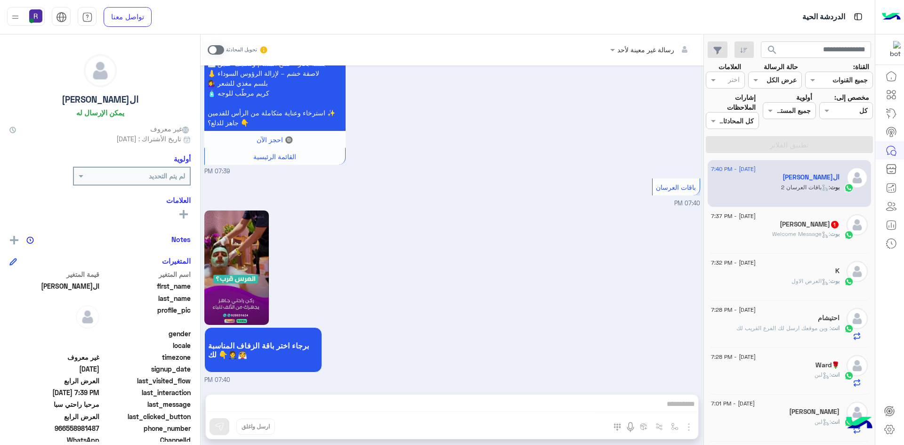
click at [811, 227] on h5 "احمد ايوب 1" at bounding box center [810, 224] width 60 height 8
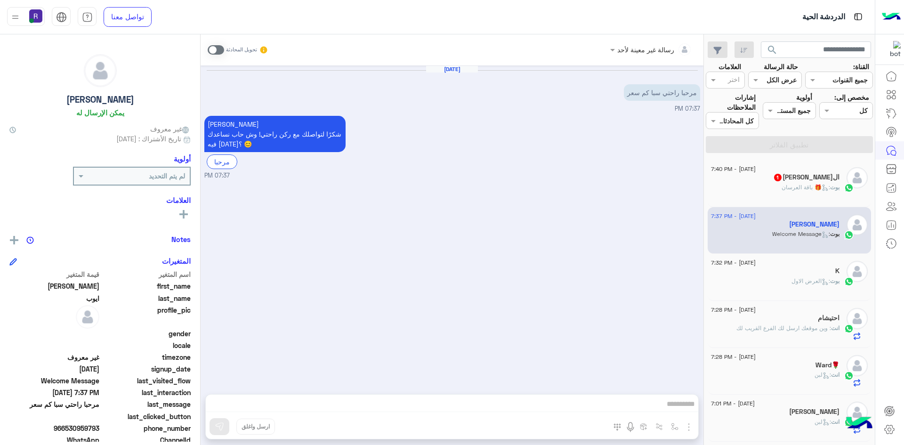
click at [220, 47] on span at bounding box center [216, 49] width 16 height 9
click at [689, 428] on img "button" at bounding box center [688, 426] width 11 height 11
click at [672, 407] on span "الصور" at bounding box center [670, 406] width 17 height 11
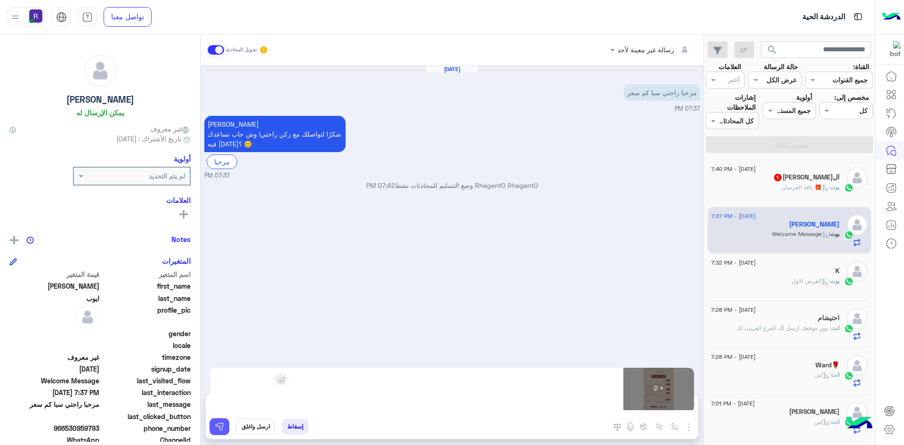
click at [222, 430] on img at bounding box center [219, 426] width 9 height 9
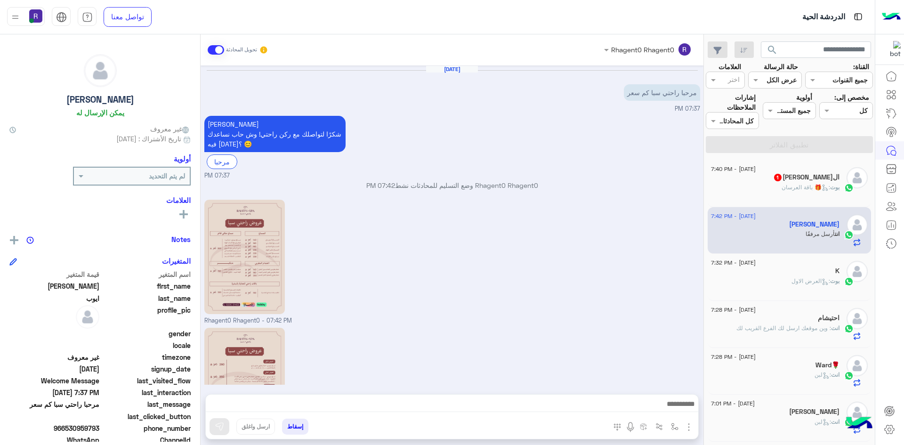
scroll to position [86, 0]
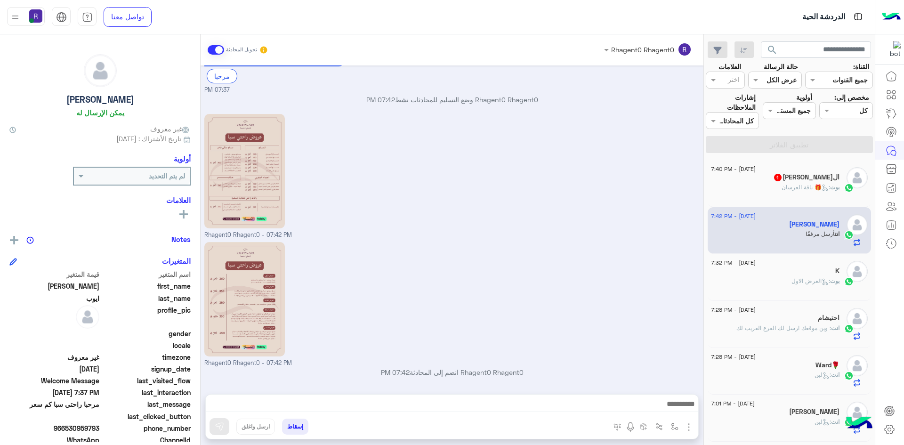
click at [805, 168] on div "12 August - 7:40 PM" at bounding box center [775, 170] width 129 height 6
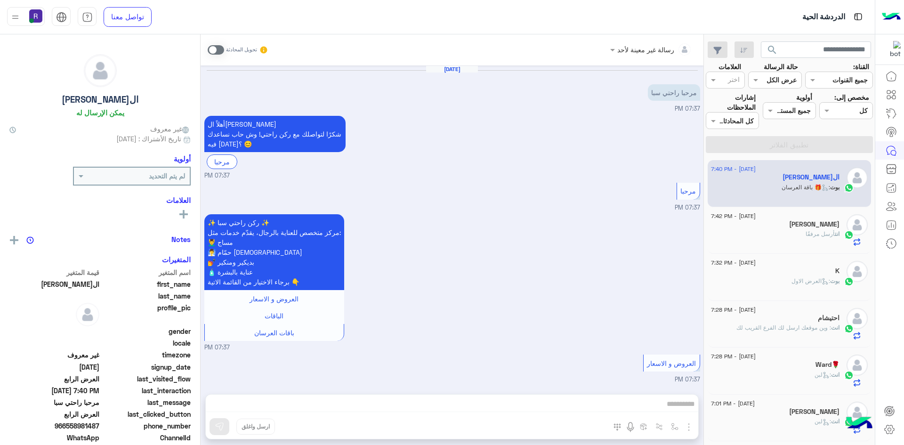
scroll to position [1476, 0]
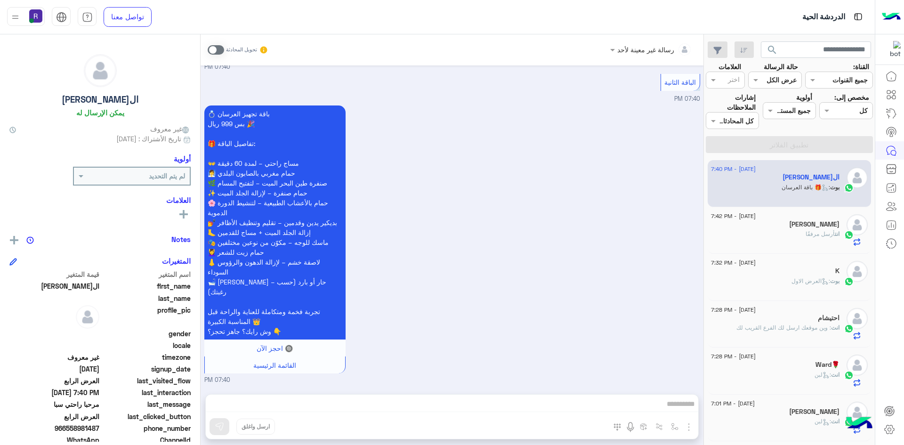
click at [654, 190] on div "💍 باقة تجهيز العرسان بس 999 ريال 🎉 🎁 تفاصيل الباقة: 👐 مساج راحتي – لمدة 60 دقيق…" at bounding box center [452, 244] width 496 height 282
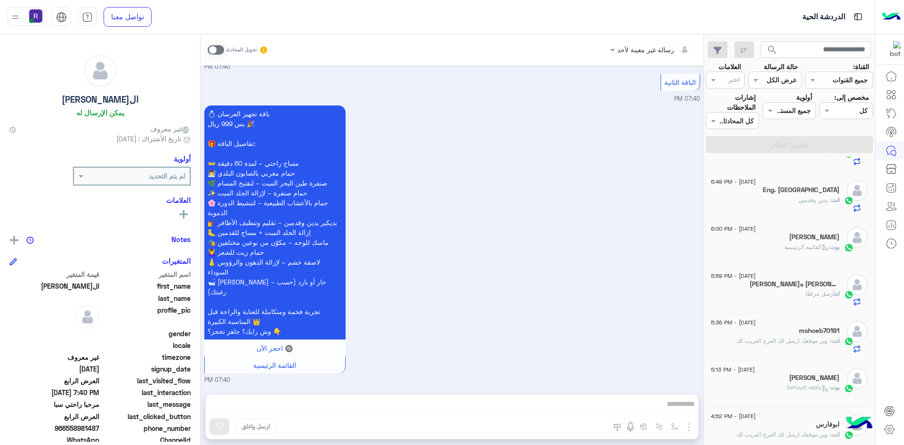
scroll to position [297, 0]
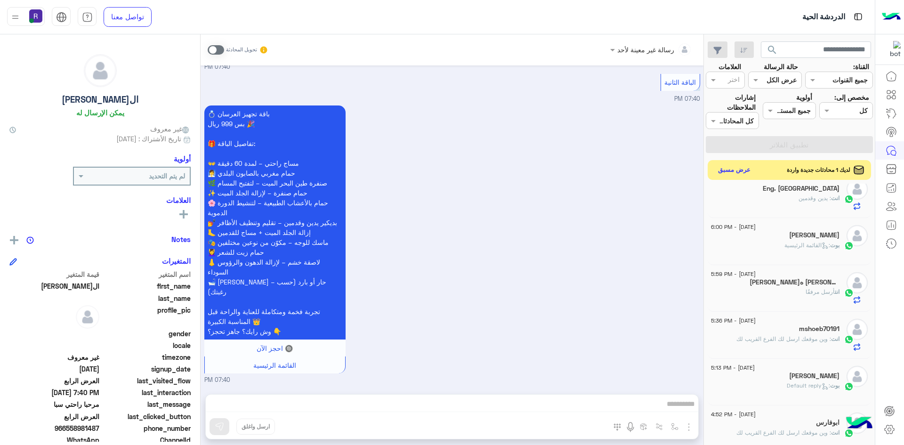
click at [735, 169] on button "عرض مسبق" at bounding box center [735, 170] width 40 height 13
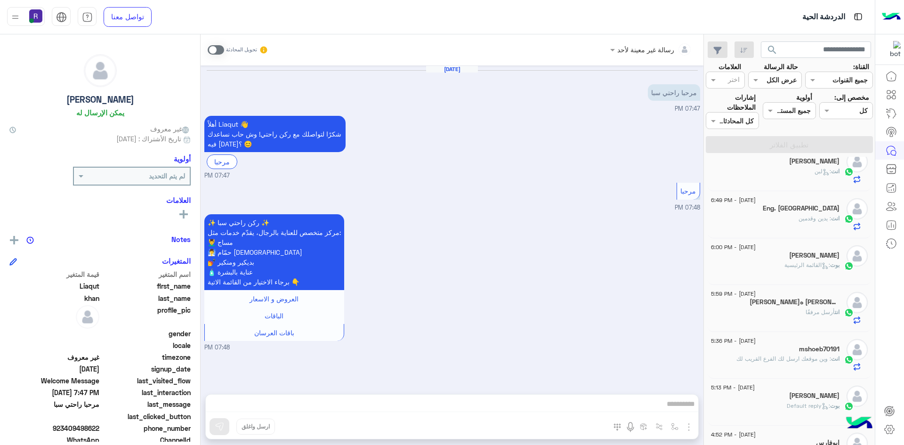
click at [217, 47] on span at bounding box center [216, 49] width 16 height 9
click at [689, 428] on img "button" at bounding box center [688, 426] width 11 height 11
click at [673, 405] on span "الصور" at bounding box center [670, 406] width 17 height 11
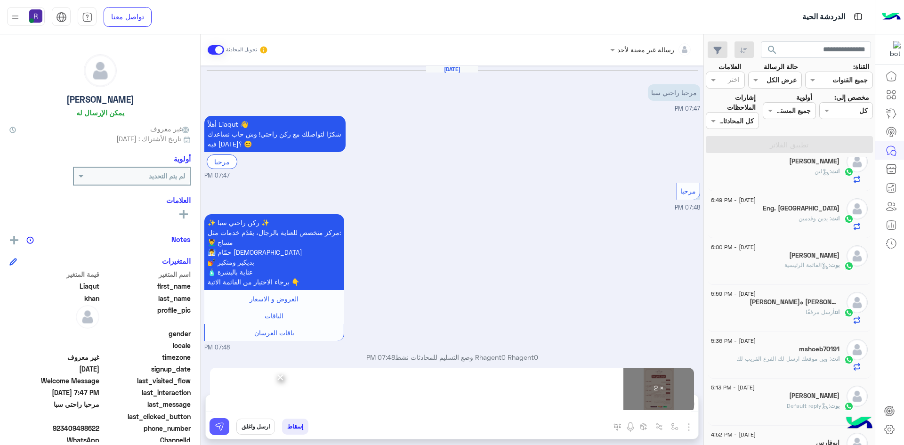
click at [217, 424] on img at bounding box center [219, 426] width 9 height 9
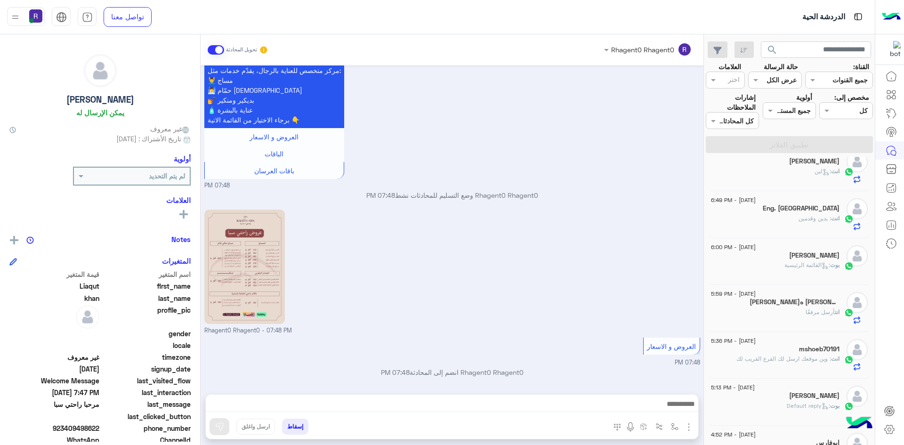
scroll to position [290, 0]
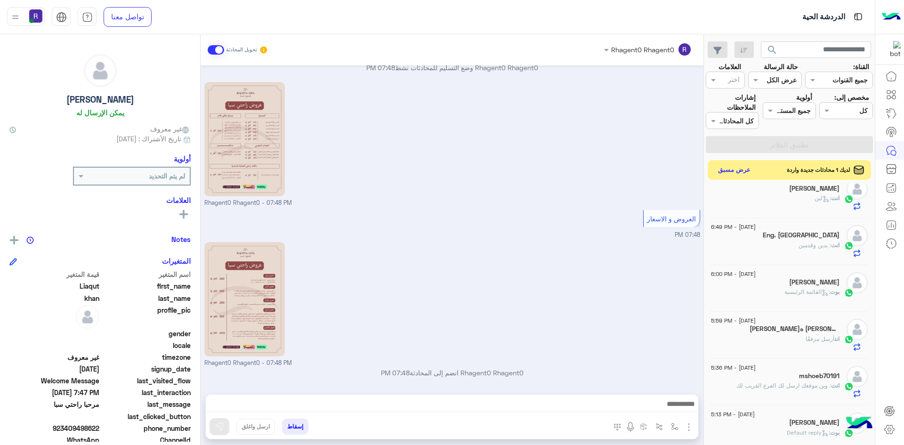
click at [739, 172] on button "عرض مسبق" at bounding box center [735, 170] width 40 height 13
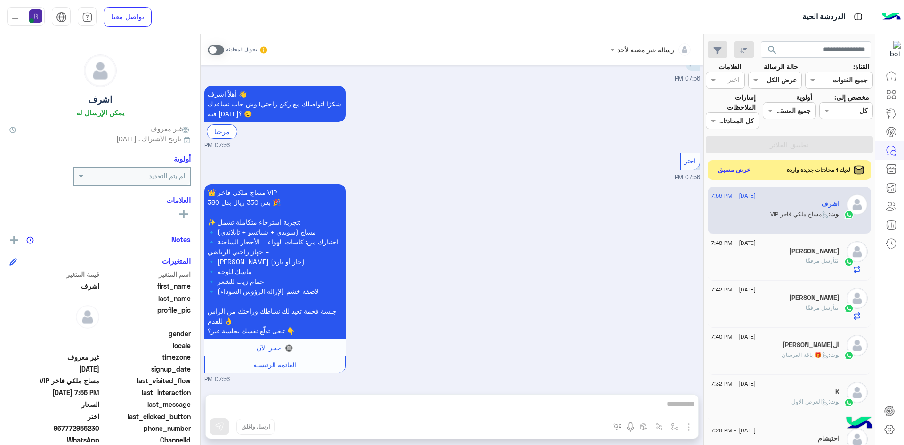
click at [742, 175] on button "عرض مسبق" at bounding box center [735, 170] width 40 height 13
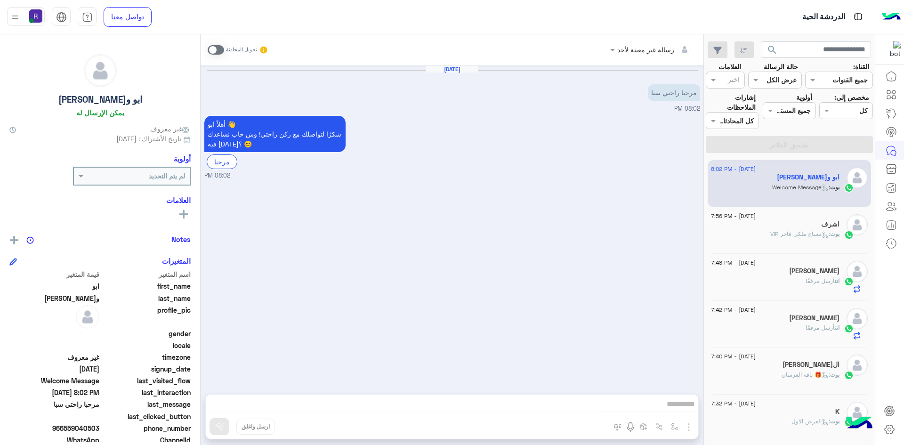
click at [215, 51] on span at bounding box center [216, 49] width 16 height 9
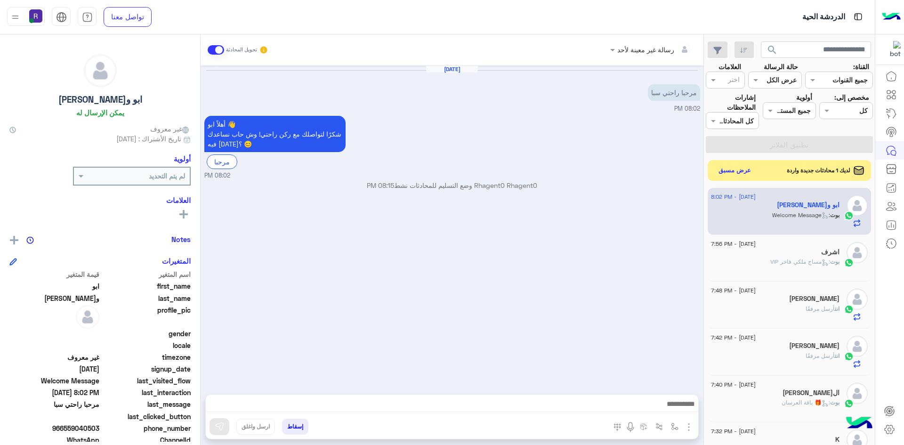
click at [688, 427] on img "button" at bounding box center [688, 426] width 11 height 11
click at [675, 409] on span "الصور" at bounding box center [670, 406] width 17 height 11
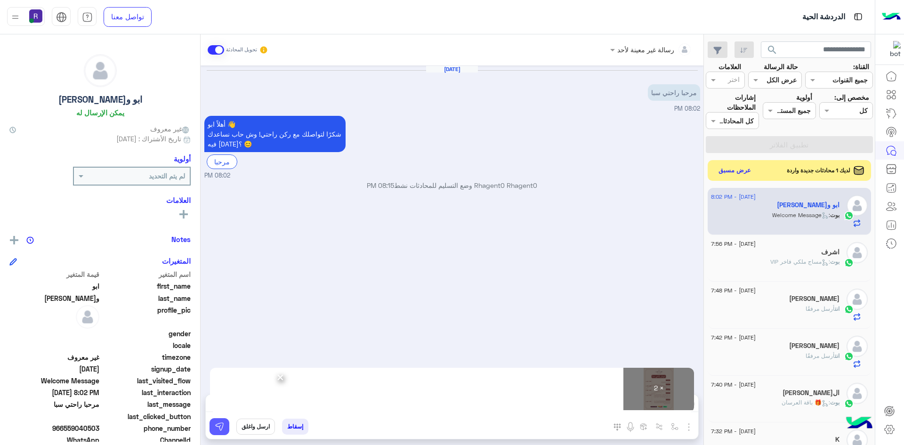
click at [227, 426] on button at bounding box center [220, 426] width 20 height 17
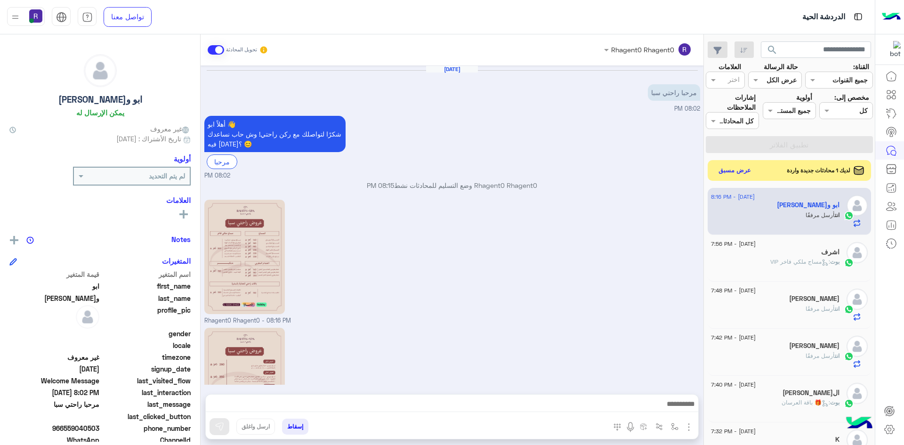
scroll to position [86, 0]
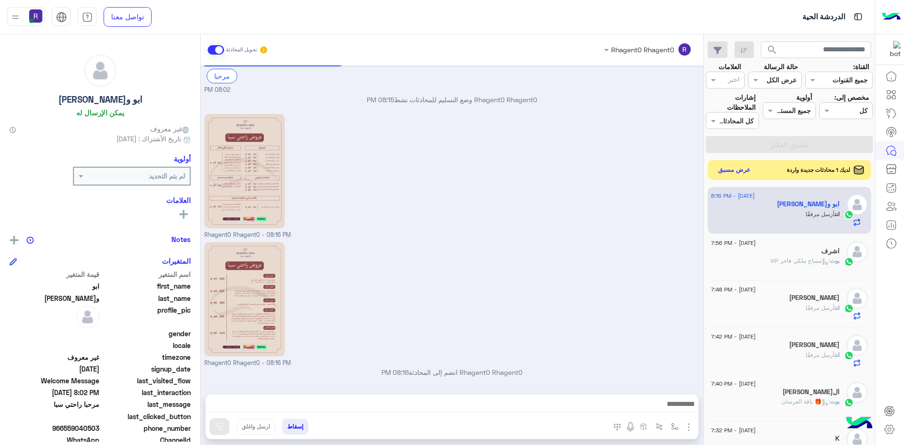
click at [740, 167] on button "عرض مسبق" at bounding box center [735, 170] width 40 height 13
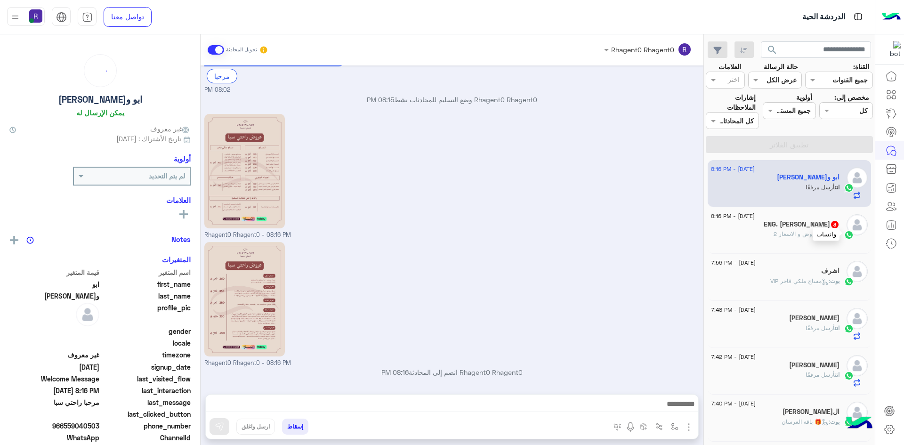
click at [845, 232] on img at bounding box center [848, 234] width 9 height 9
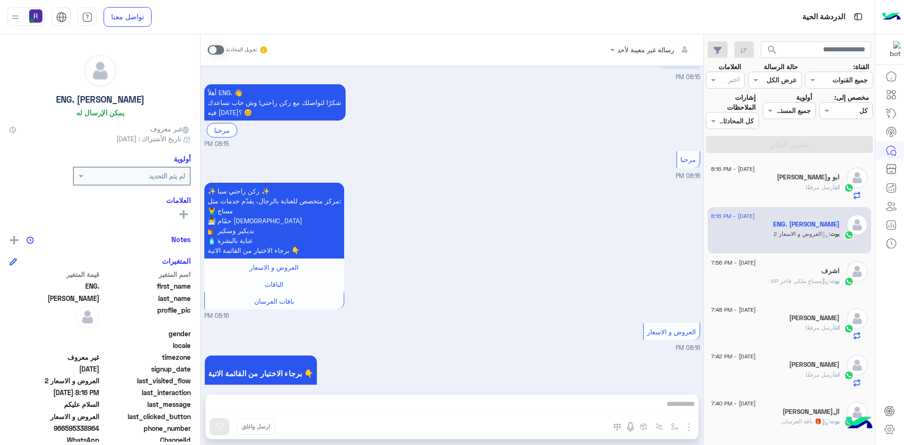
scroll to position [59, 0]
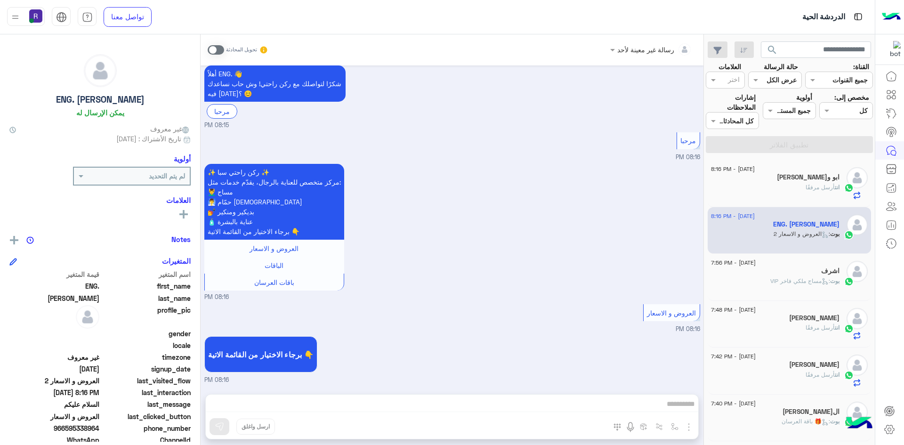
click at [217, 53] on span at bounding box center [216, 49] width 16 height 9
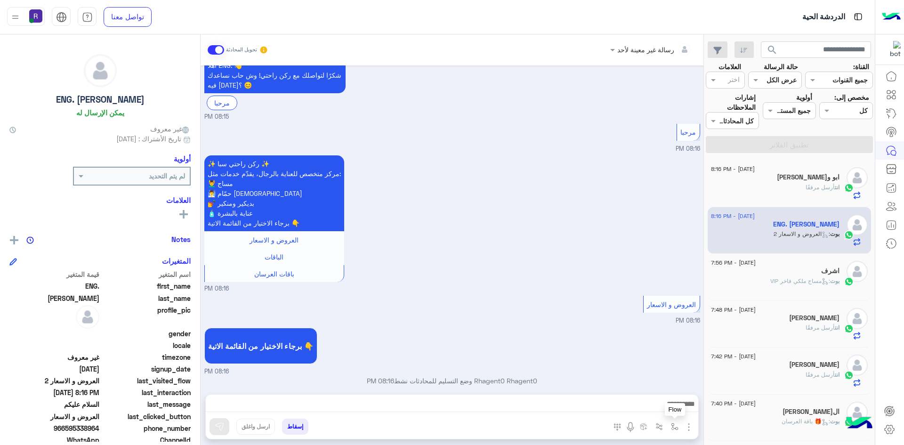
scroll to position [76, 0]
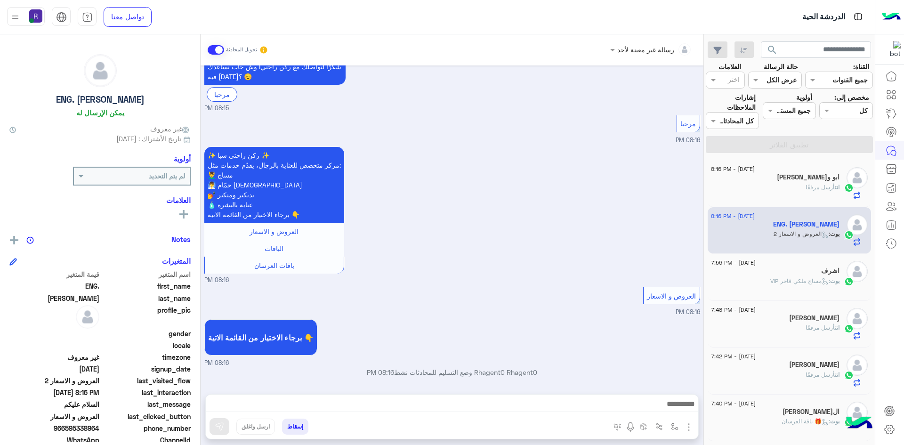
click at [688, 423] on img "button" at bounding box center [688, 426] width 11 height 11
click at [673, 405] on span "الصور" at bounding box center [670, 406] width 17 height 11
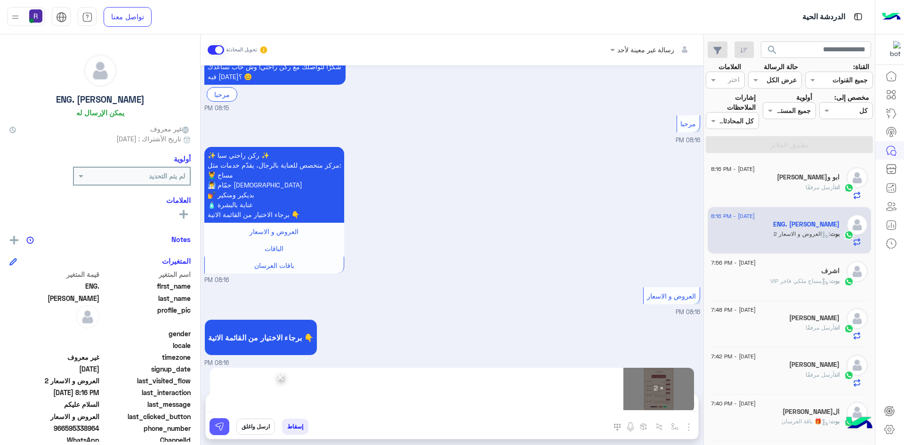
click at [226, 429] on button at bounding box center [220, 426] width 20 height 17
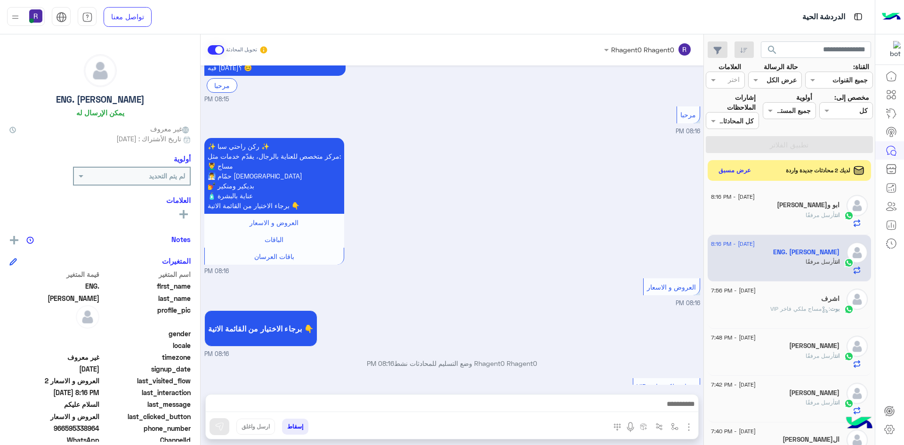
scroll to position [381, 0]
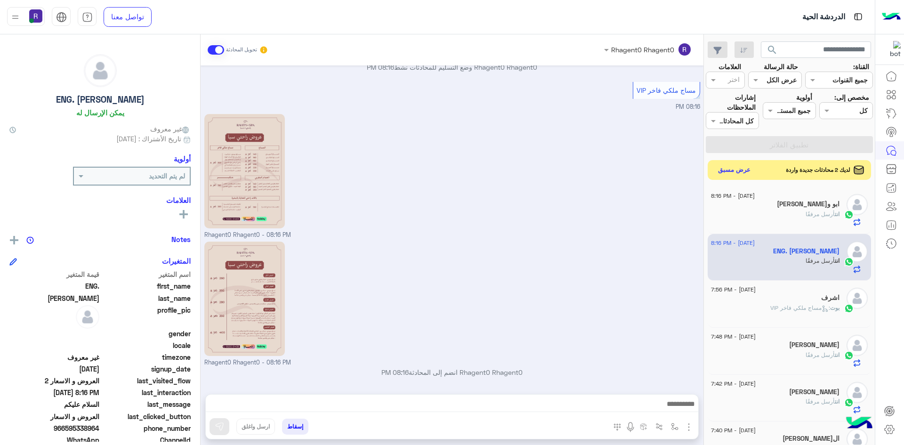
click at [728, 172] on button "عرض مسبق" at bounding box center [735, 170] width 40 height 13
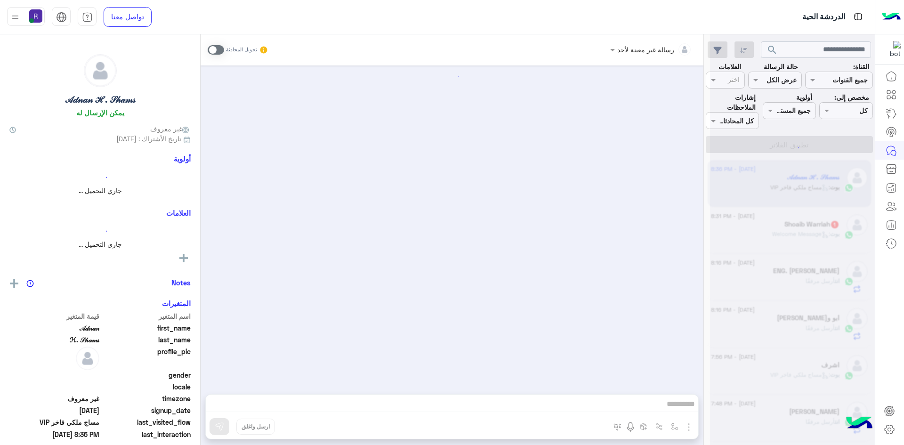
scroll to position [293, 0]
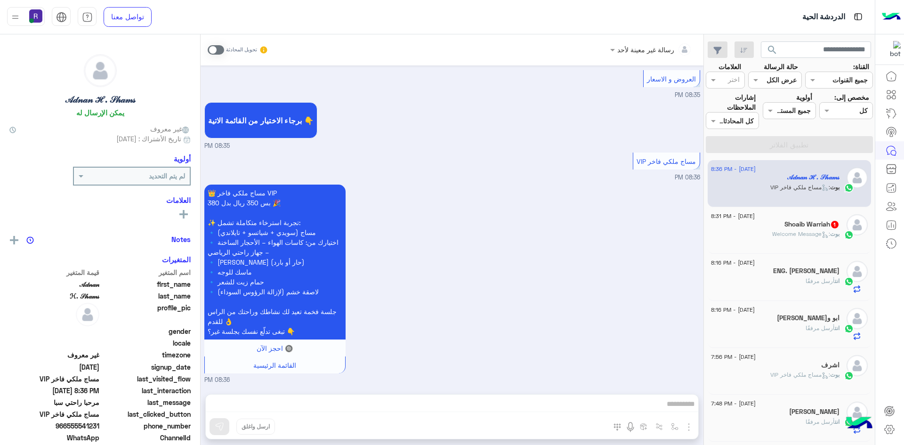
click at [778, 231] on span ": Welcome Message" at bounding box center [801, 233] width 58 height 7
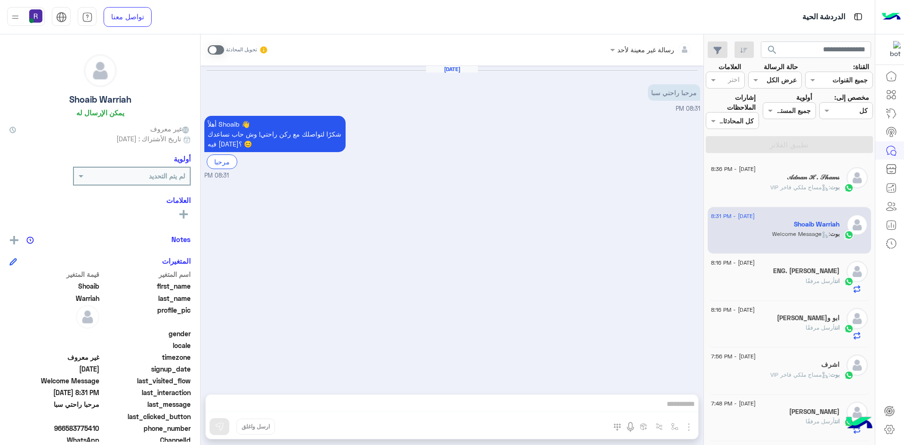
click at [210, 51] on span at bounding box center [216, 49] width 16 height 9
click at [691, 429] on img "button" at bounding box center [688, 426] width 11 height 11
click at [678, 403] on span "الصور" at bounding box center [670, 406] width 17 height 11
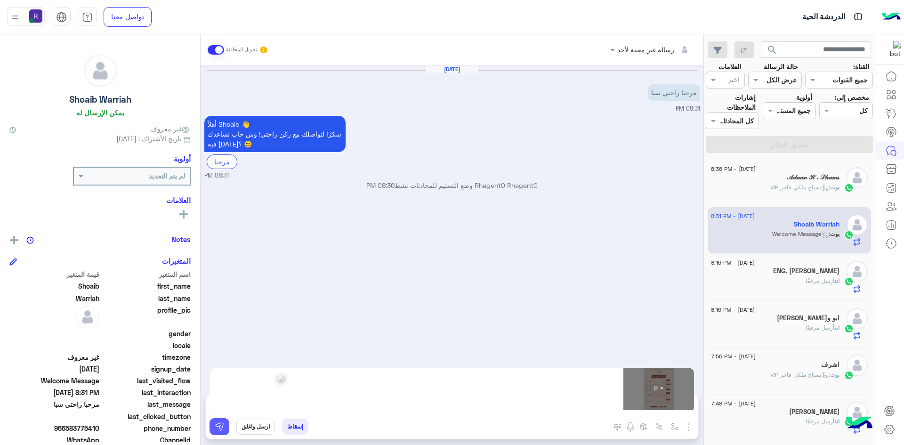
drag, startPoint x: 226, startPoint y: 421, endPoint x: 232, endPoint y: 421, distance: 6.1
click at [227, 421] on button at bounding box center [220, 426] width 20 height 17
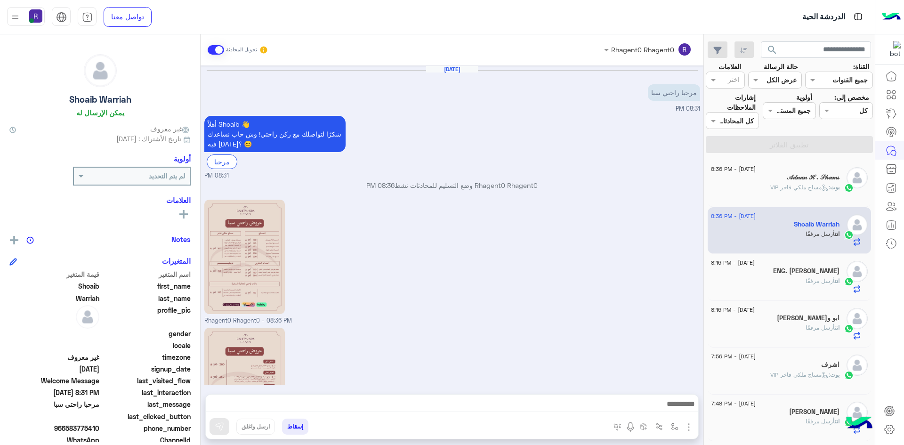
scroll to position [86, 0]
